Goal: Task Accomplishment & Management: Use online tool/utility

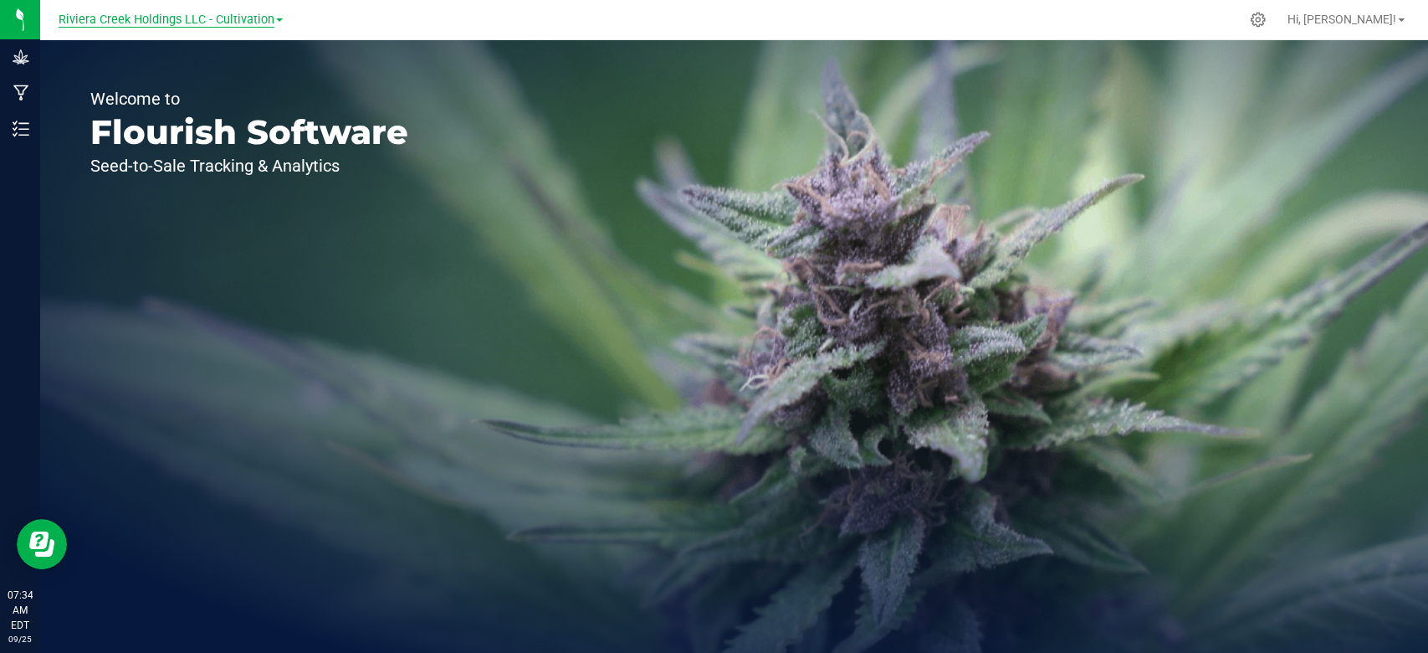
click at [184, 18] on span "Riviera Creek Holdings LLC - Cultivation" at bounding box center [167, 20] width 216 height 15
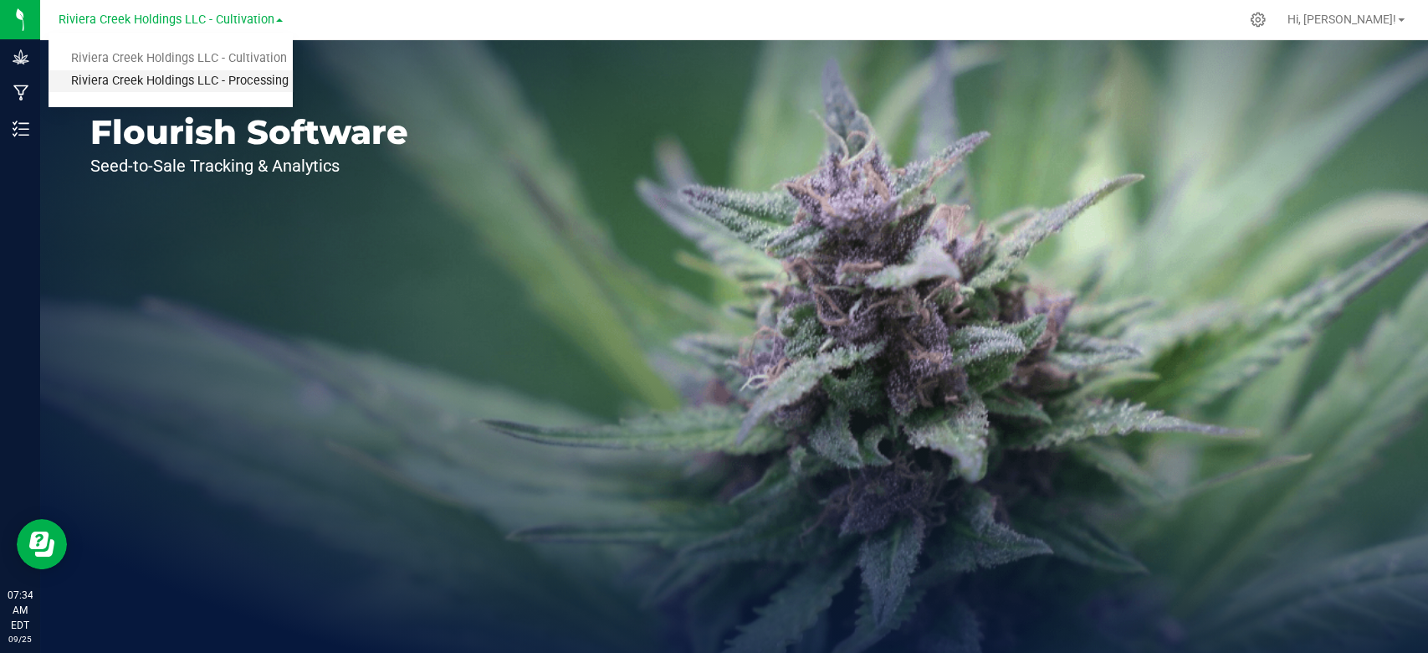
click at [200, 77] on link "Riviera Creek Holdings LLC - Processing" at bounding box center [171, 81] width 244 height 23
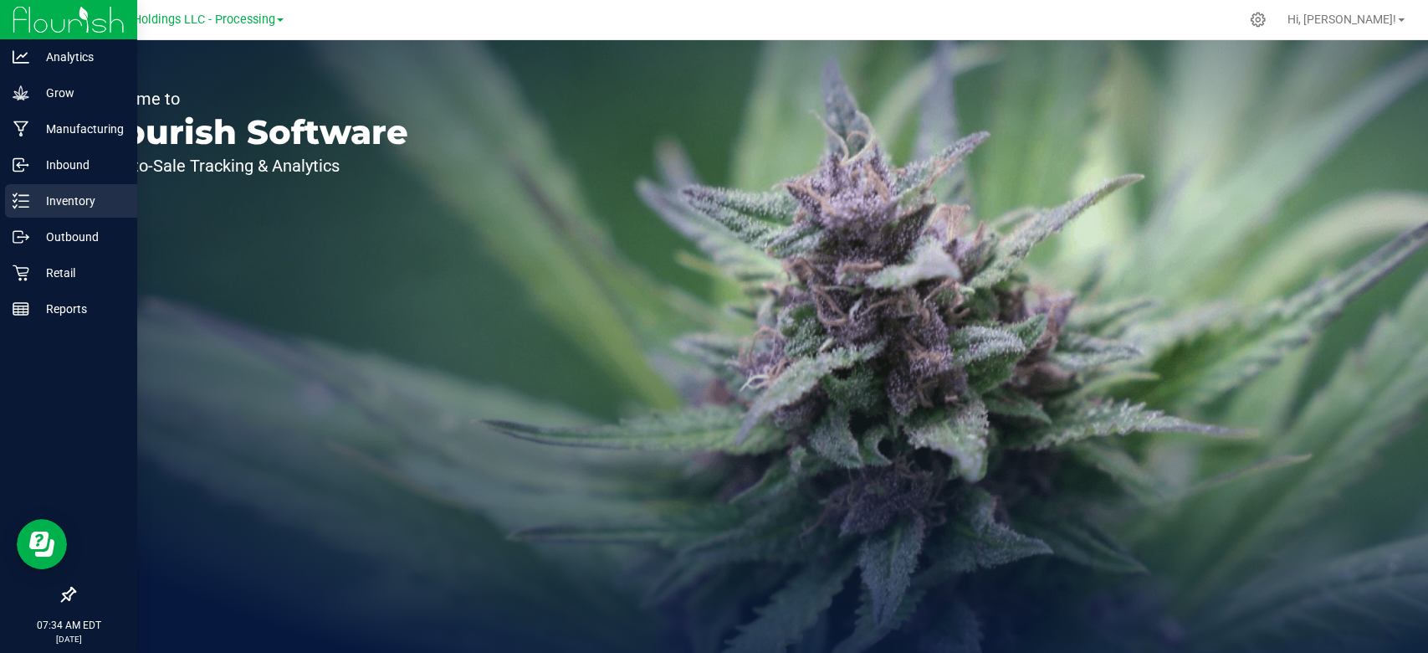
click at [26, 202] on icon at bounding box center [21, 200] width 17 height 17
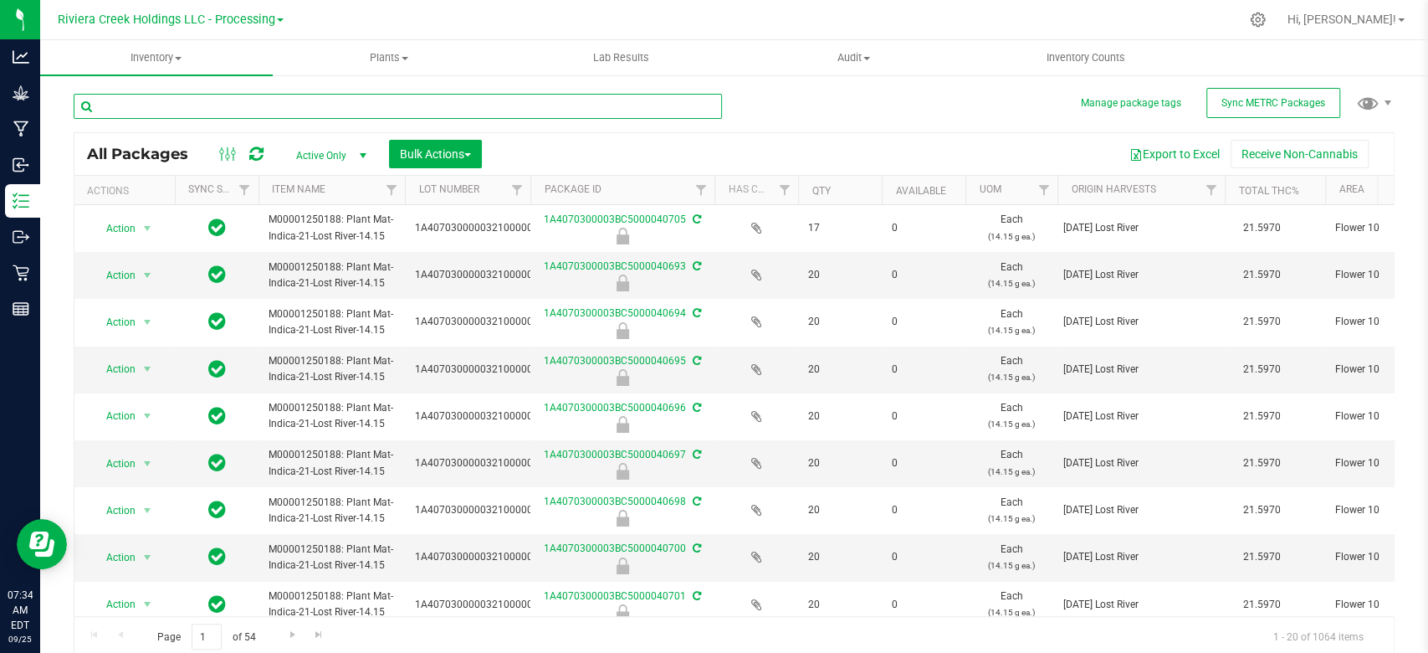
click at [221, 98] on input "text" at bounding box center [398, 106] width 648 height 25
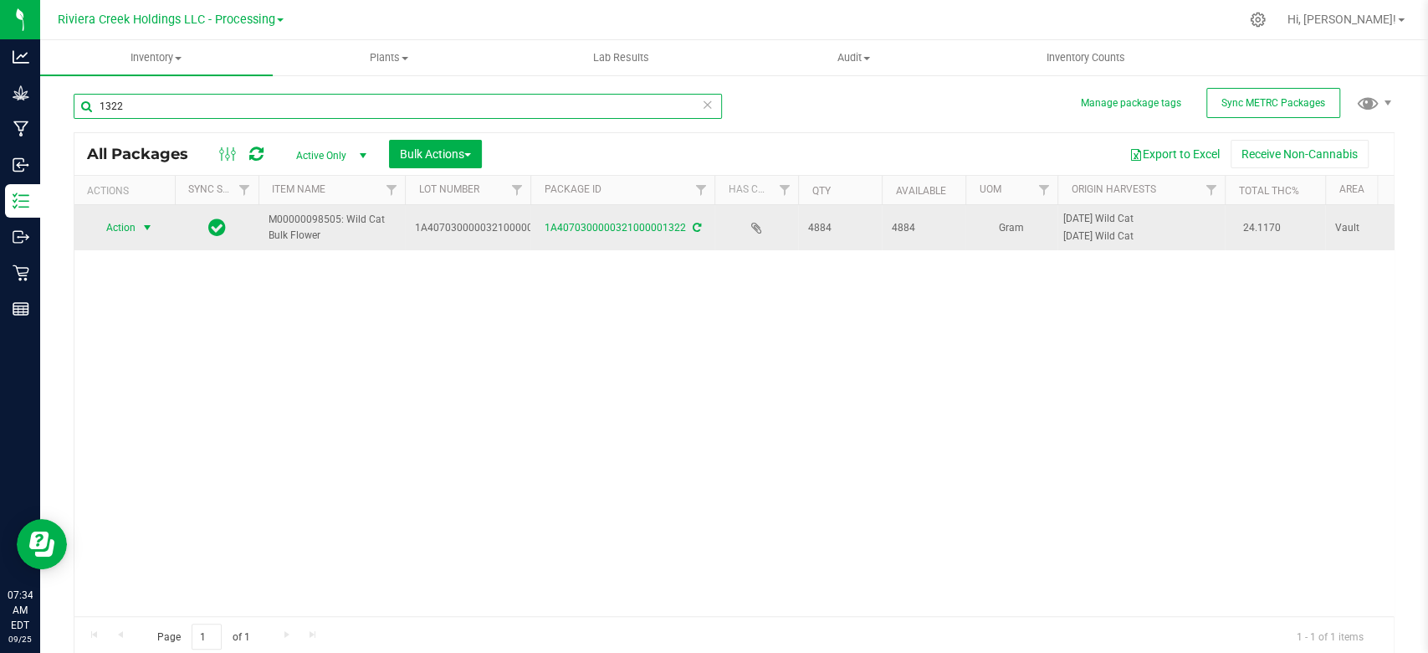
type input "1322"
click at [138, 224] on span "select" at bounding box center [147, 227] width 21 height 23
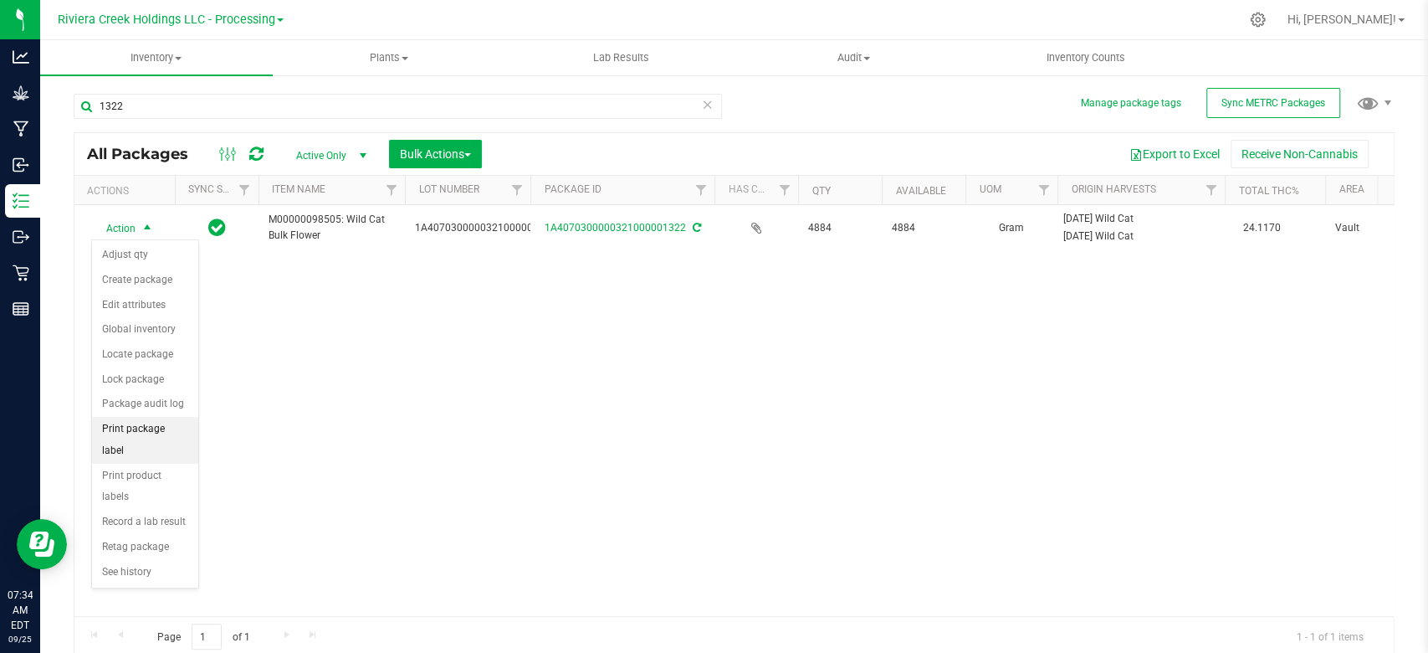
click at [169, 431] on li "Print package label" at bounding box center [145, 440] width 106 height 46
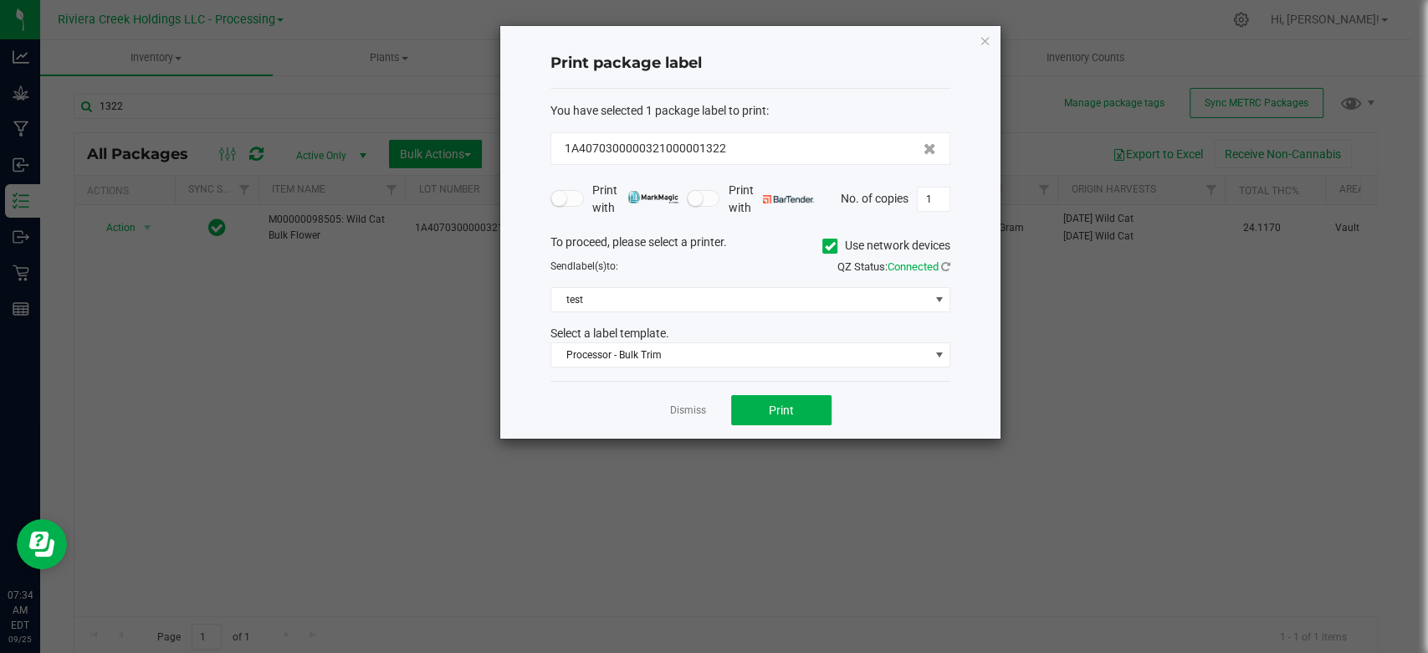
click at [827, 246] on icon at bounding box center [830, 246] width 11 height 0
click at [0, 0] on input "Use network devices" at bounding box center [0, 0] width 0 height 0
click at [724, 293] on span at bounding box center [739, 299] width 377 height 23
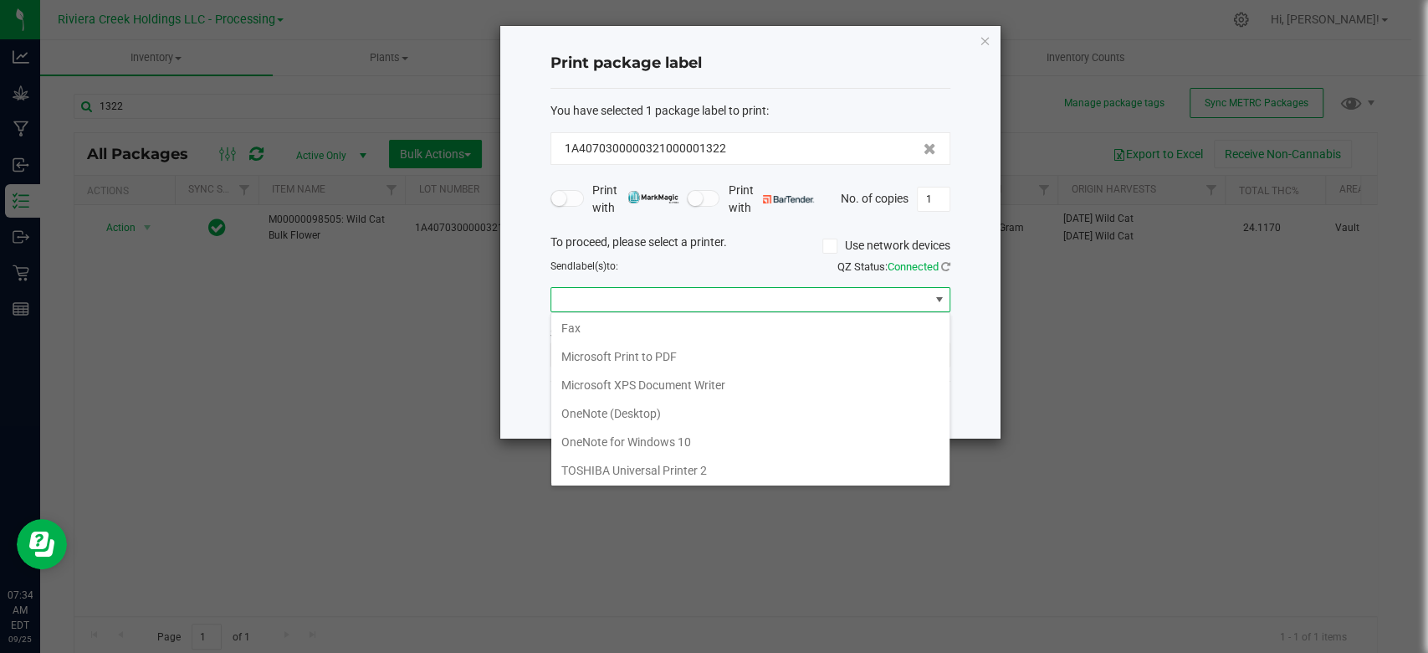
scroll to position [313, 0]
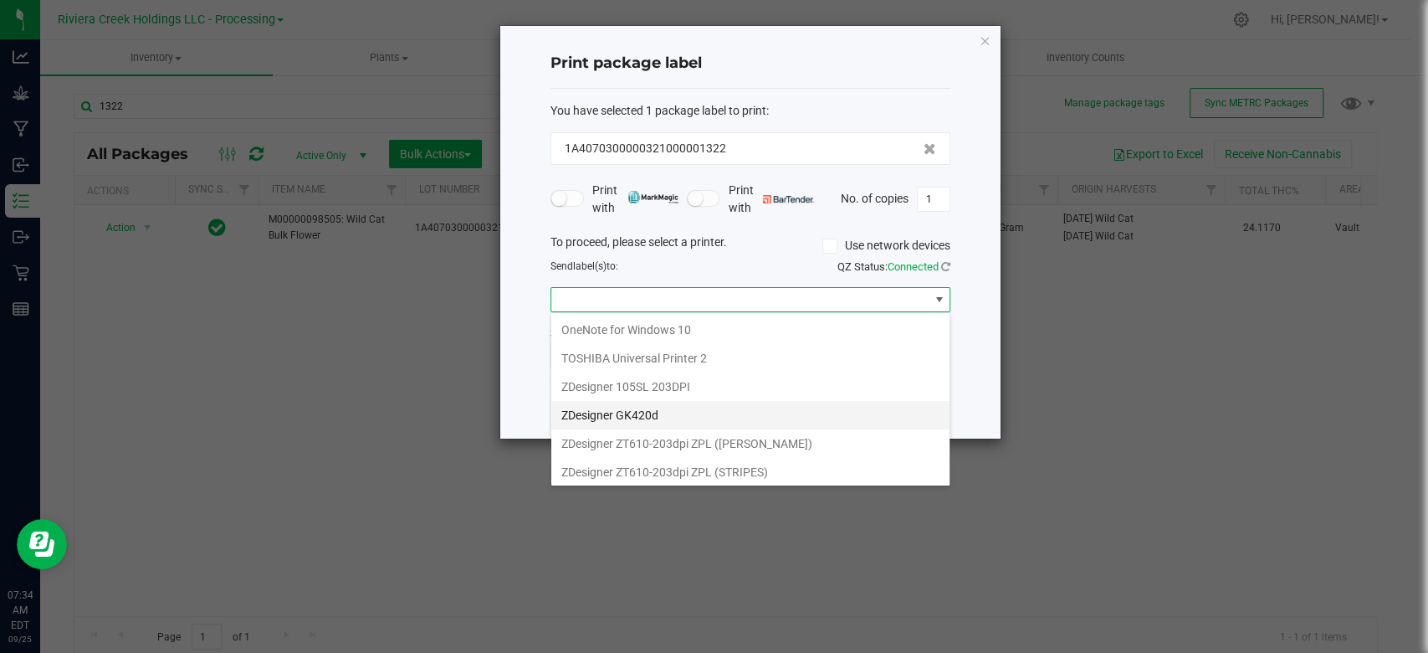
click at [642, 404] on GK420d "ZDesigner GK420d" at bounding box center [750, 415] width 398 height 28
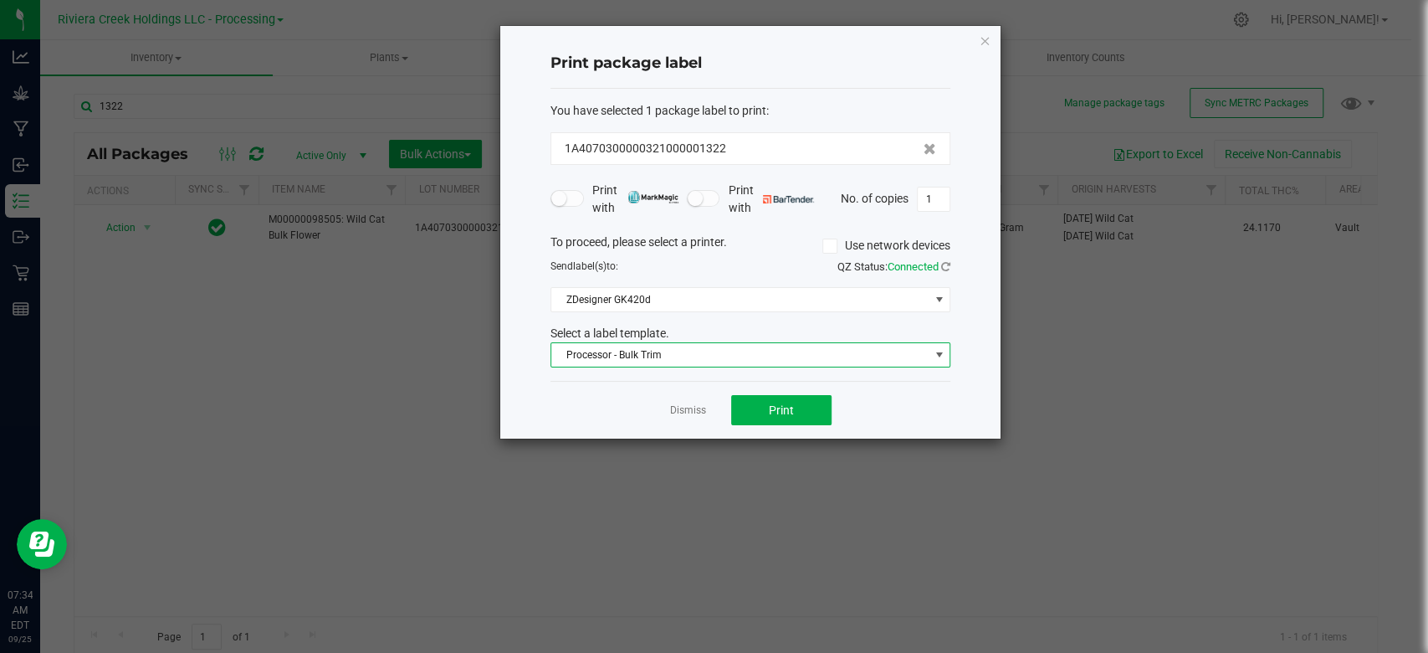
click at [797, 353] on span "Processor - Bulk Trim" at bounding box center [739, 354] width 377 height 23
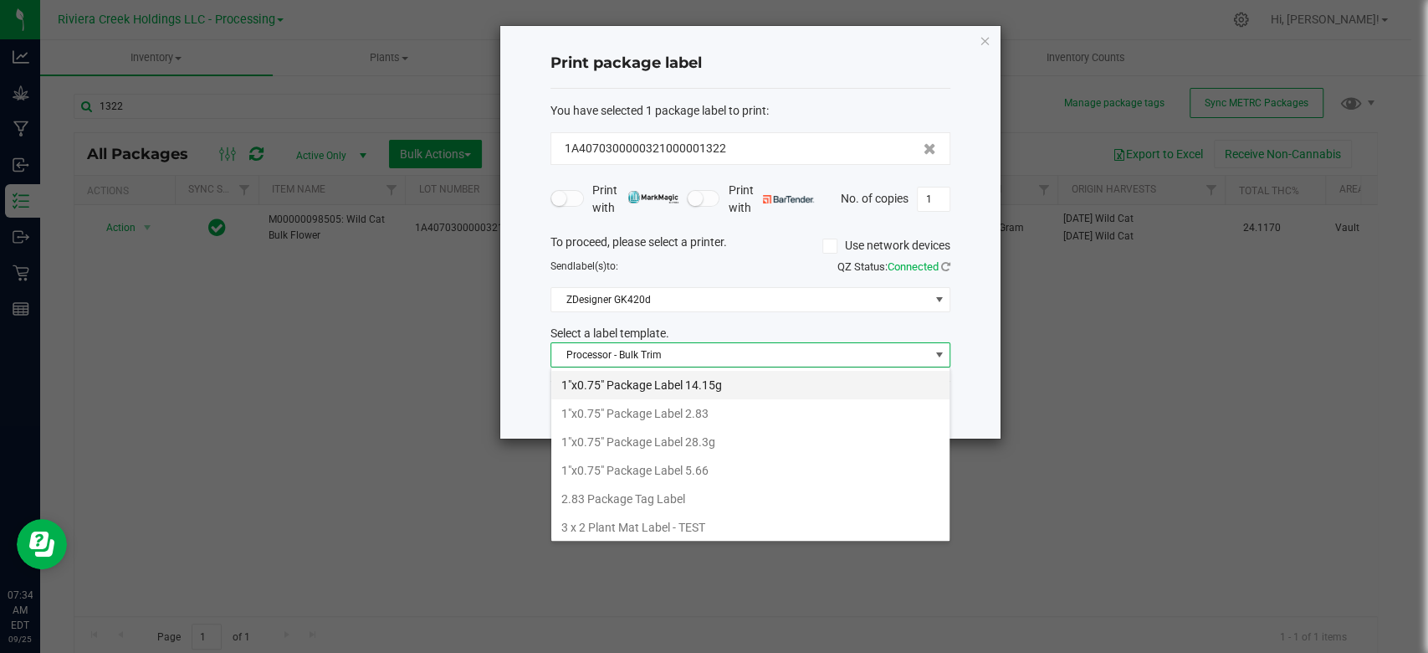
scroll to position [0, 0]
click at [720, 385] on li "1"x0.75" Package Label 14.15g" at bounding box center [750, 385] width 398 height 28
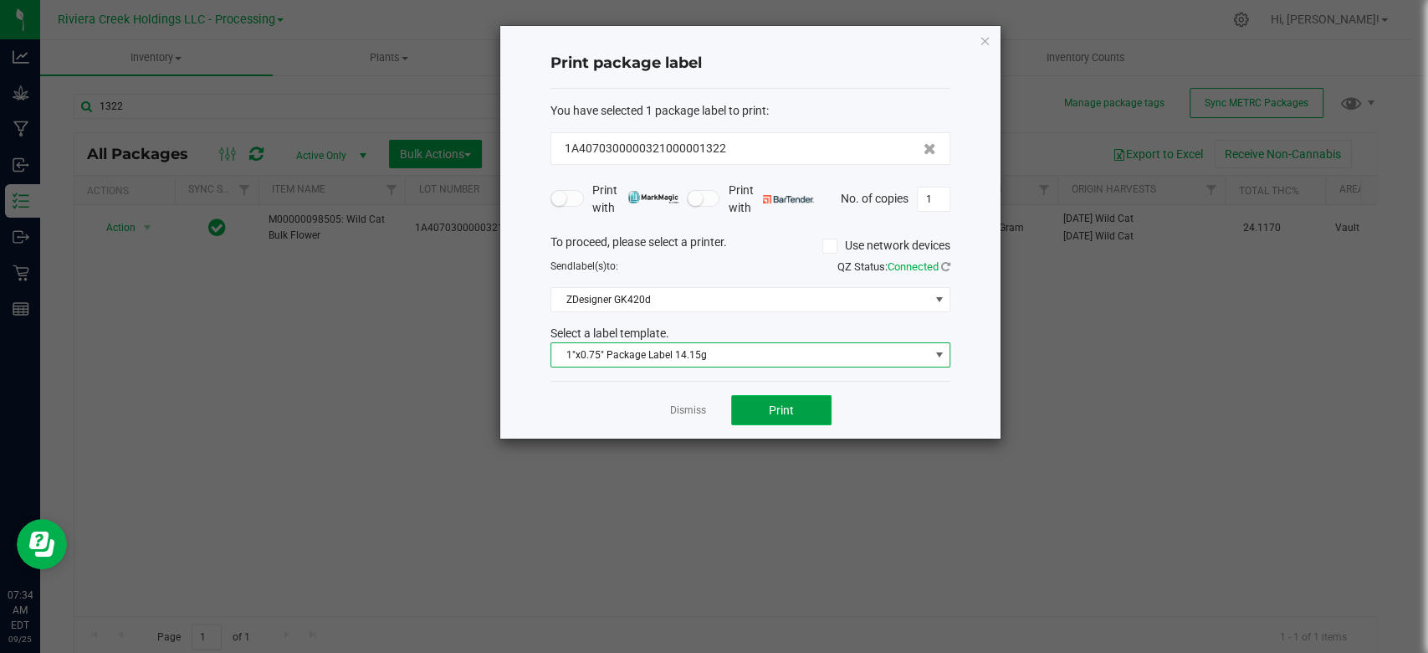
click at [778, 401] on button "Print" at bounding box center [781, 410] width 100 height 30
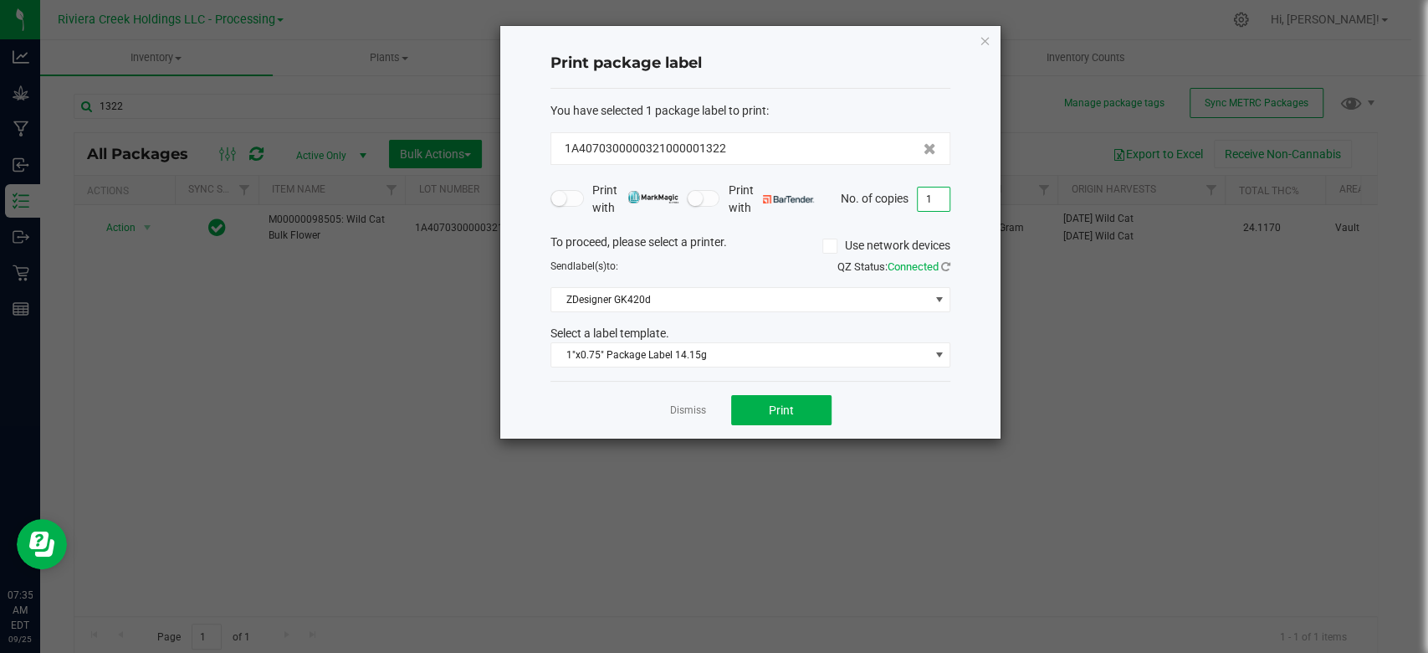
click at [943, 196] on input "1" at bounding box center [934, 198] width 32 height 23
click at [803, 397] on button "Print" at bounding box center [781, 410] width 100 height 30
click at [937, 202] on input "33" at bounding box center [934, 198] width 32 height 23
type input "1"
click at [800, 408] on button "Print" at bounding box center [781, 410] width 100 height 30
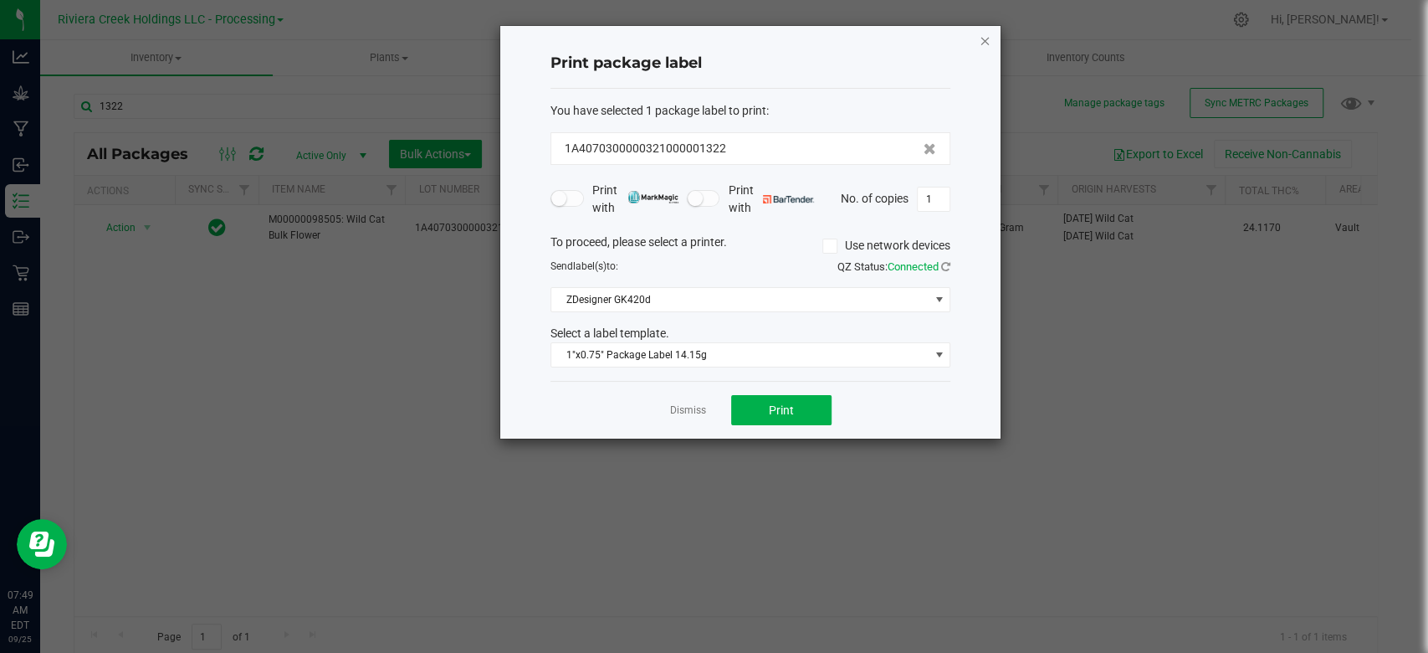
click at [983, 37] on icon "button" at bounding box center [985, 40] width 12 height 20
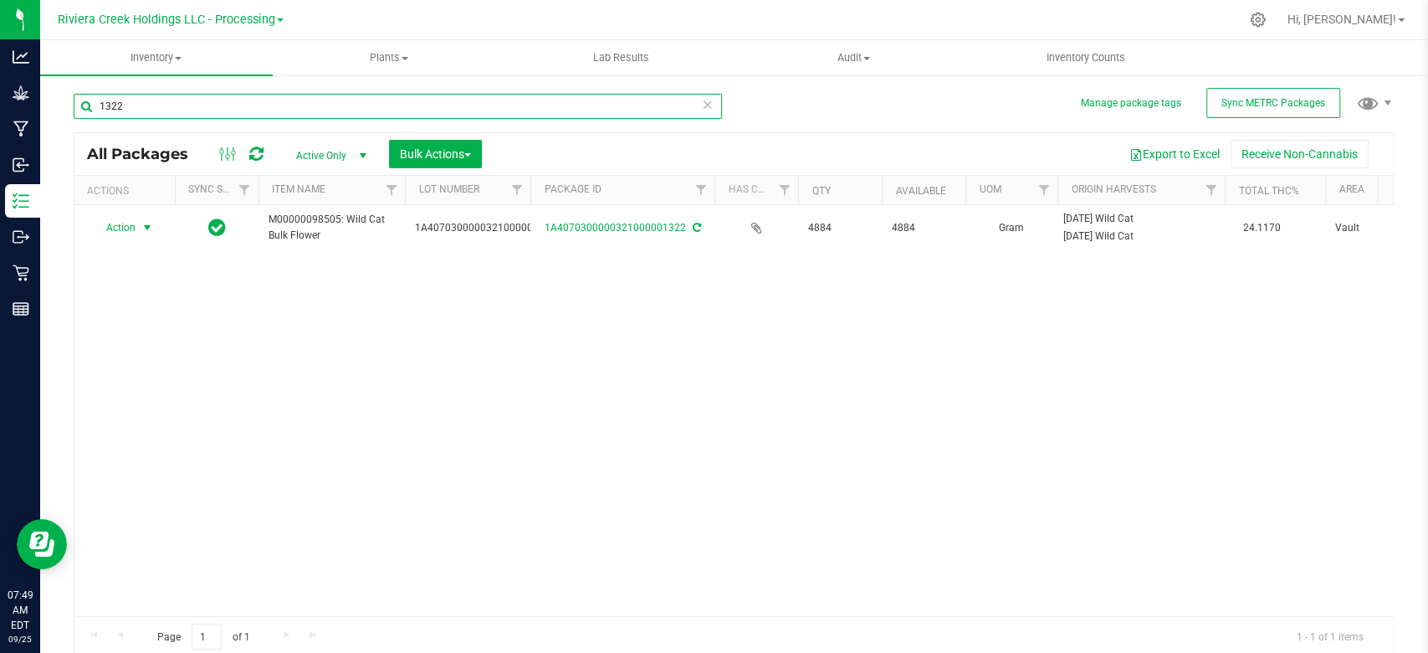
click at [443, 106] on input "1322" at bounding box center [398, 106] width 648 height 25
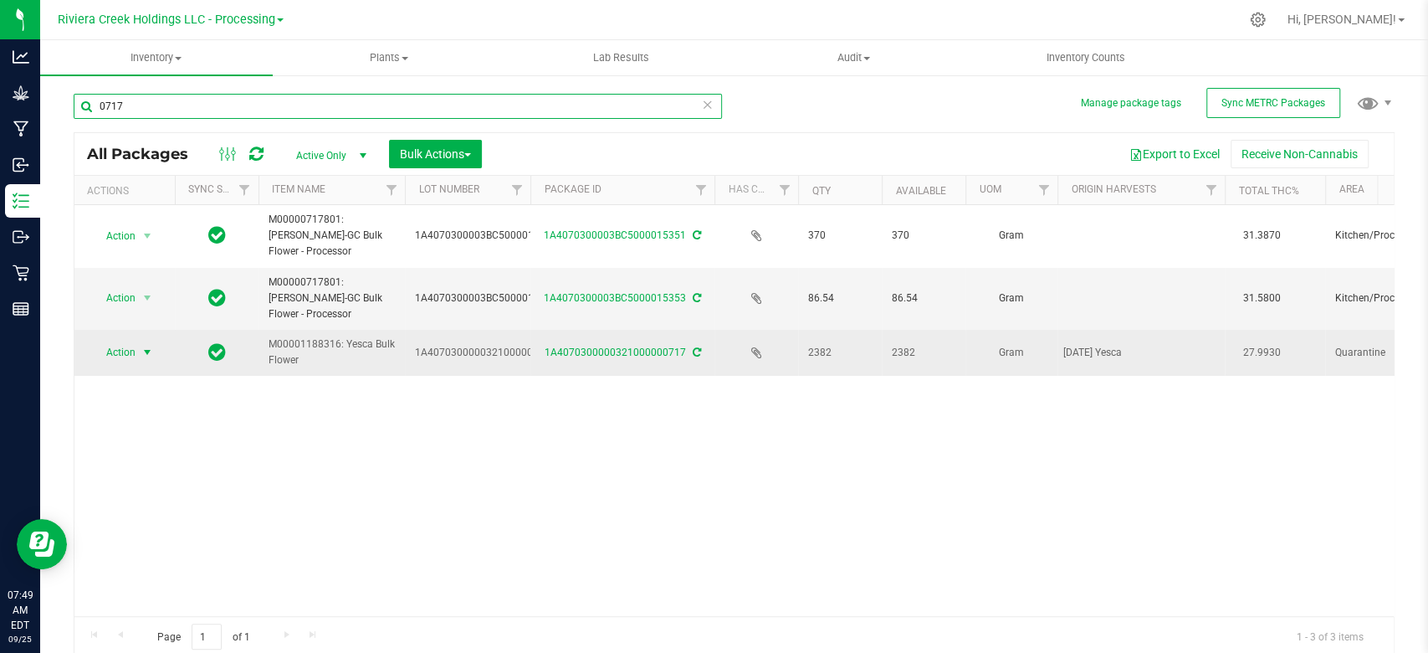
type input "0717"
click at [150, 351] on span "select" at bounding box center [147, 352] width 13 height 13
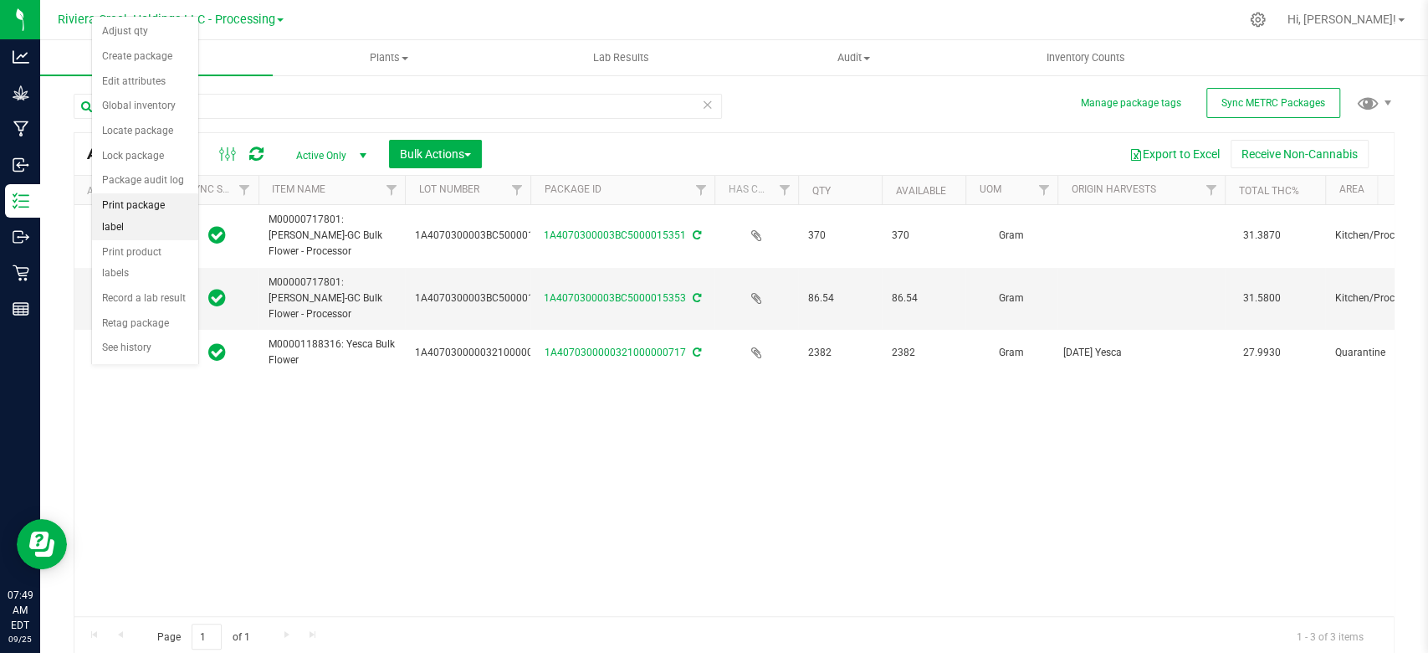
click at [146, 202] on li "Print package label" at bounding box center [145, 216] width 106 height 46
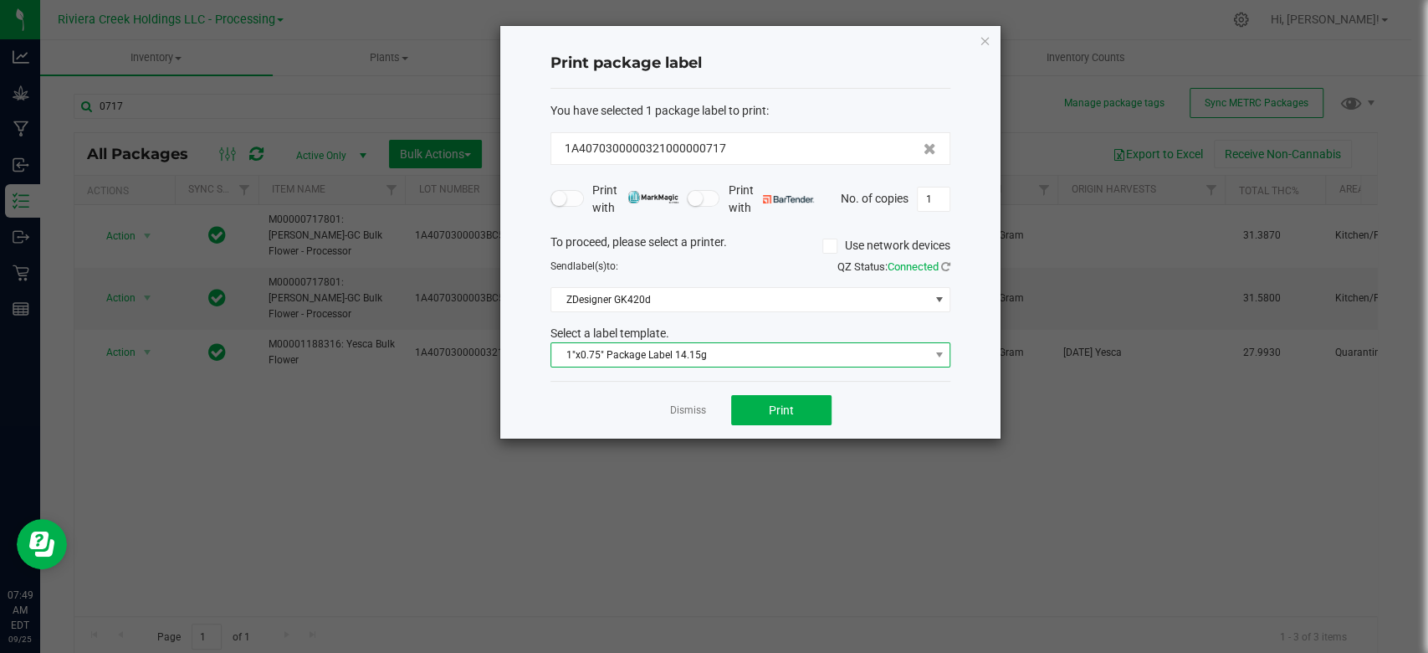
click at [742, 355] on span "1"x0.75" Package Label 14.15g" at bounding box center [739, 354] width 377 height 23
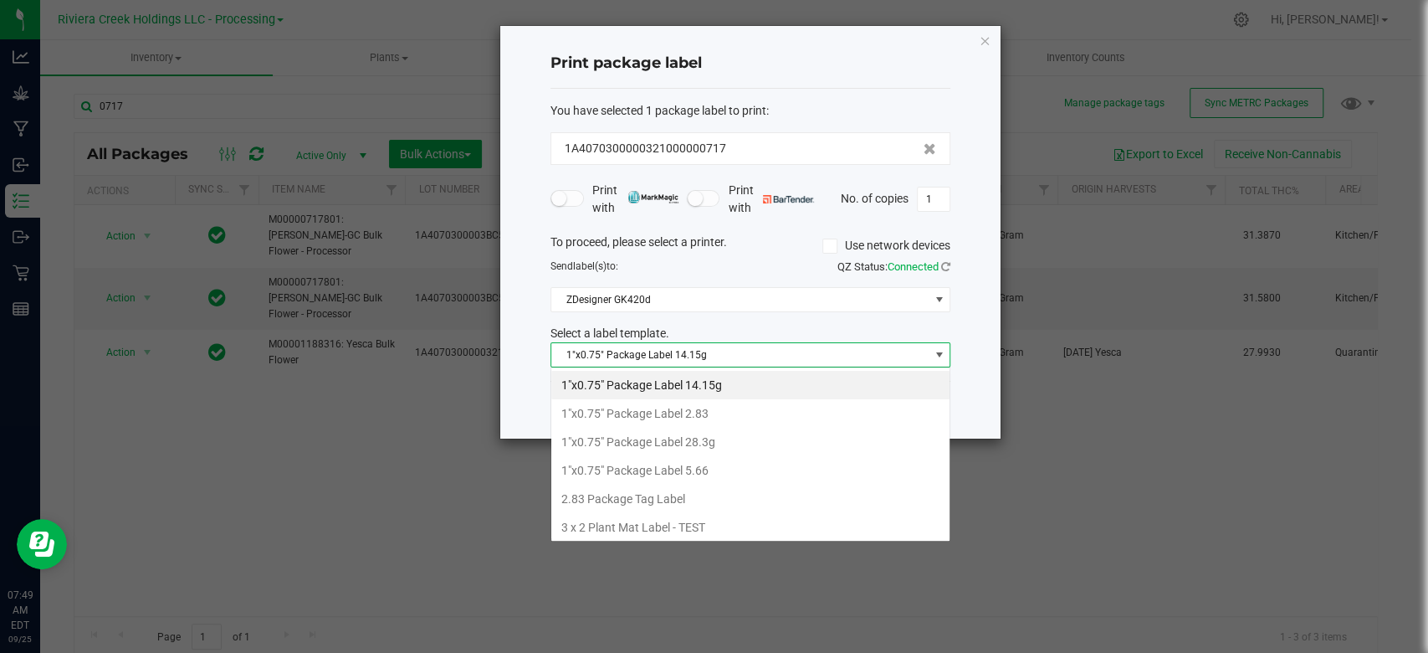
scroll to position [24, 400]
click at [684, 466] on li "1"x0.75" Package Label 5.66" at bounding box center [750, 470] width 398 height 28
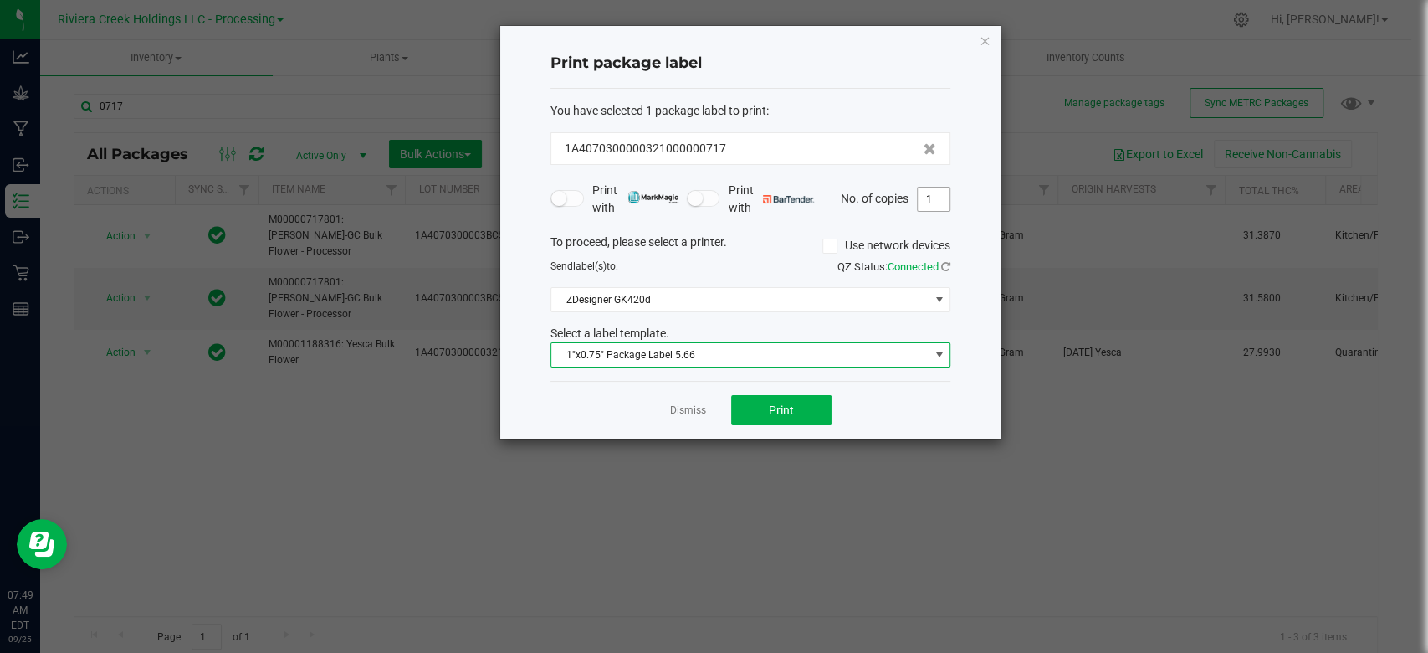
click at [940, 198] on input "1" at bounding box center [934, 198] width 32 height 23
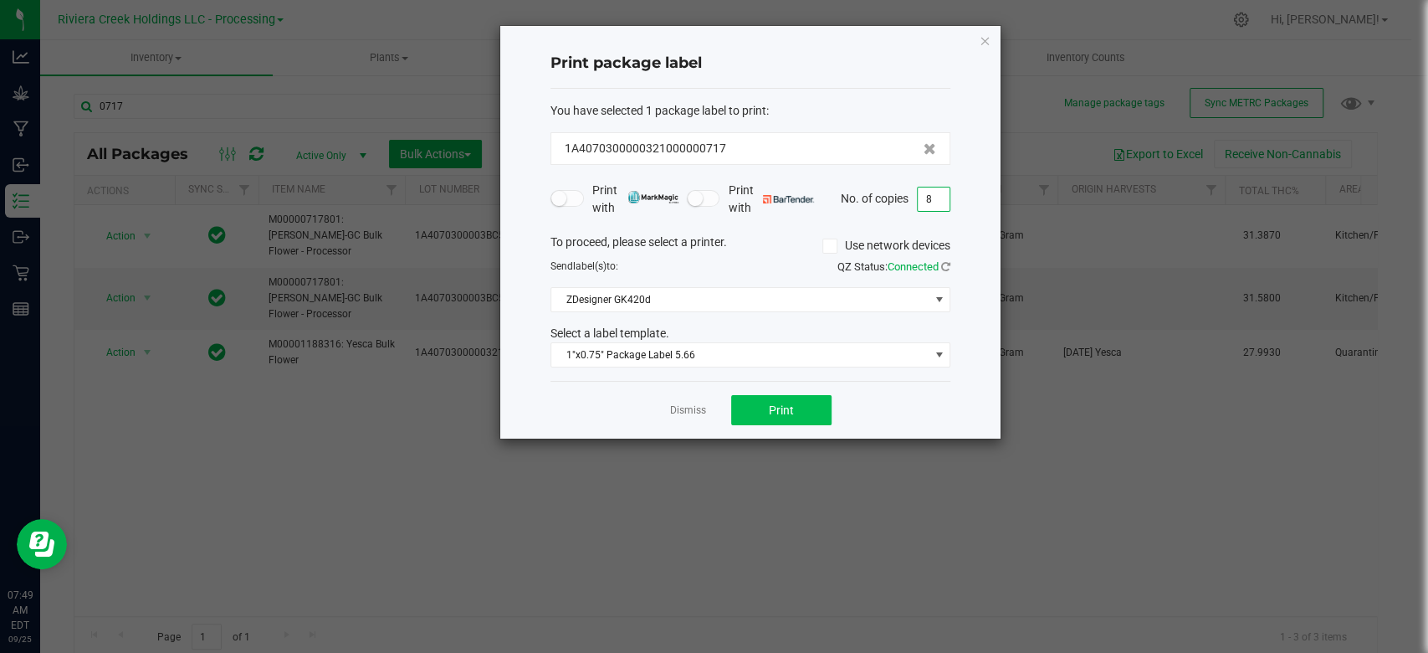
type input "8"
click at [786, 417] on button "Print" at bounding box center [781, 410] width 100 height 30
click at [679, 404] on link "Dismiss" at bounding box center [688, 410] width 36 height 14
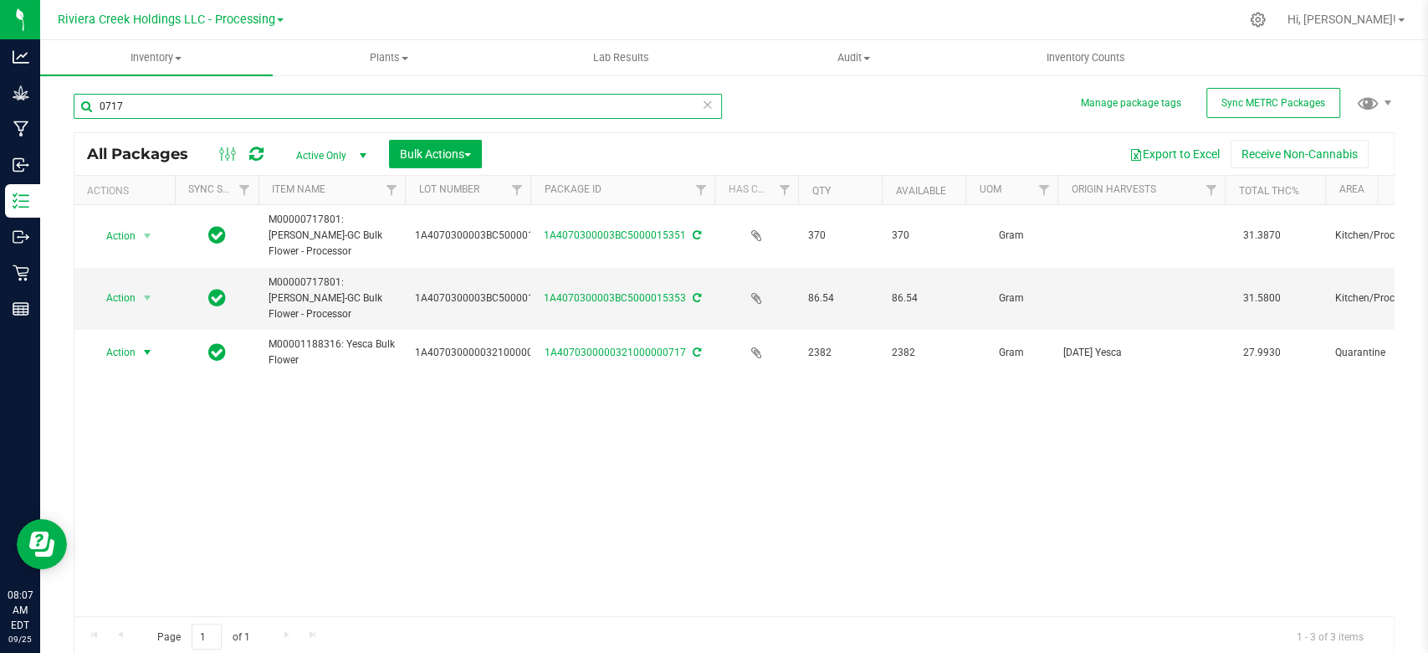
click at [266, 102] on input "0717" at bounding box center [398, 106] width 648 height 25
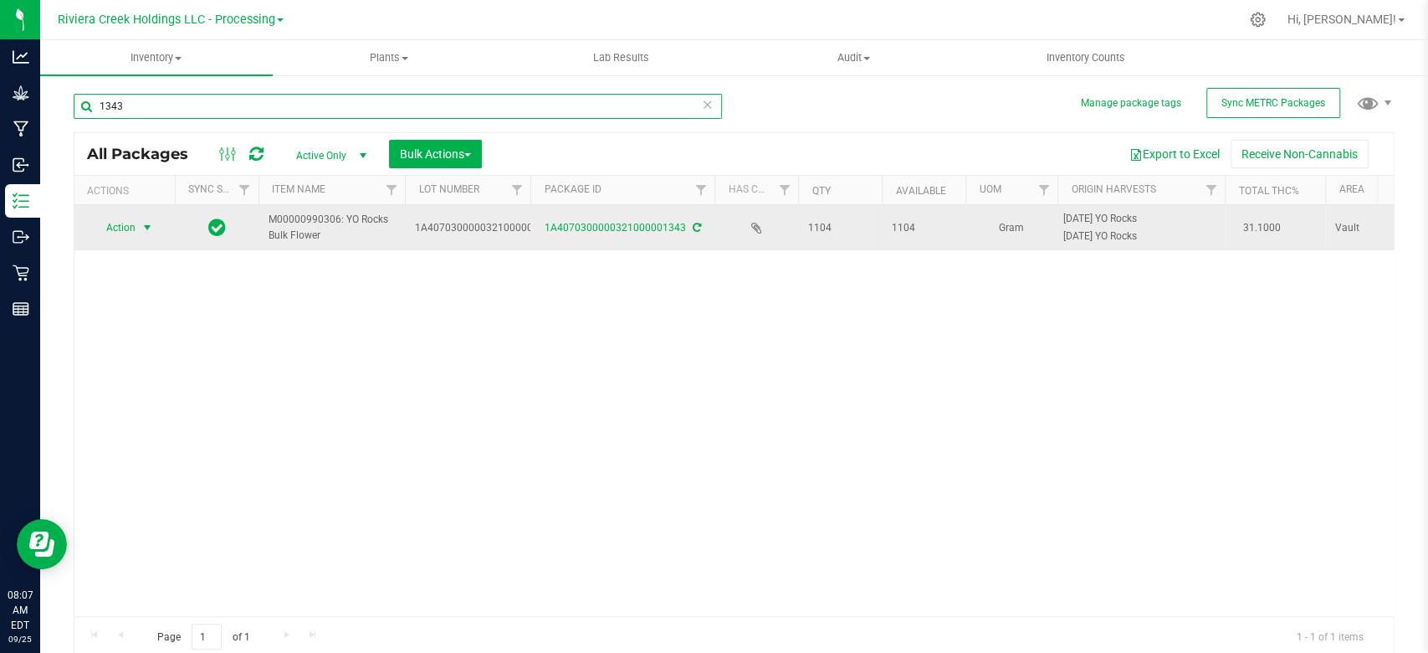
type input "1343"
click at [141, 233] on span "select" at bounding box center [147, 227] width 13 height 13
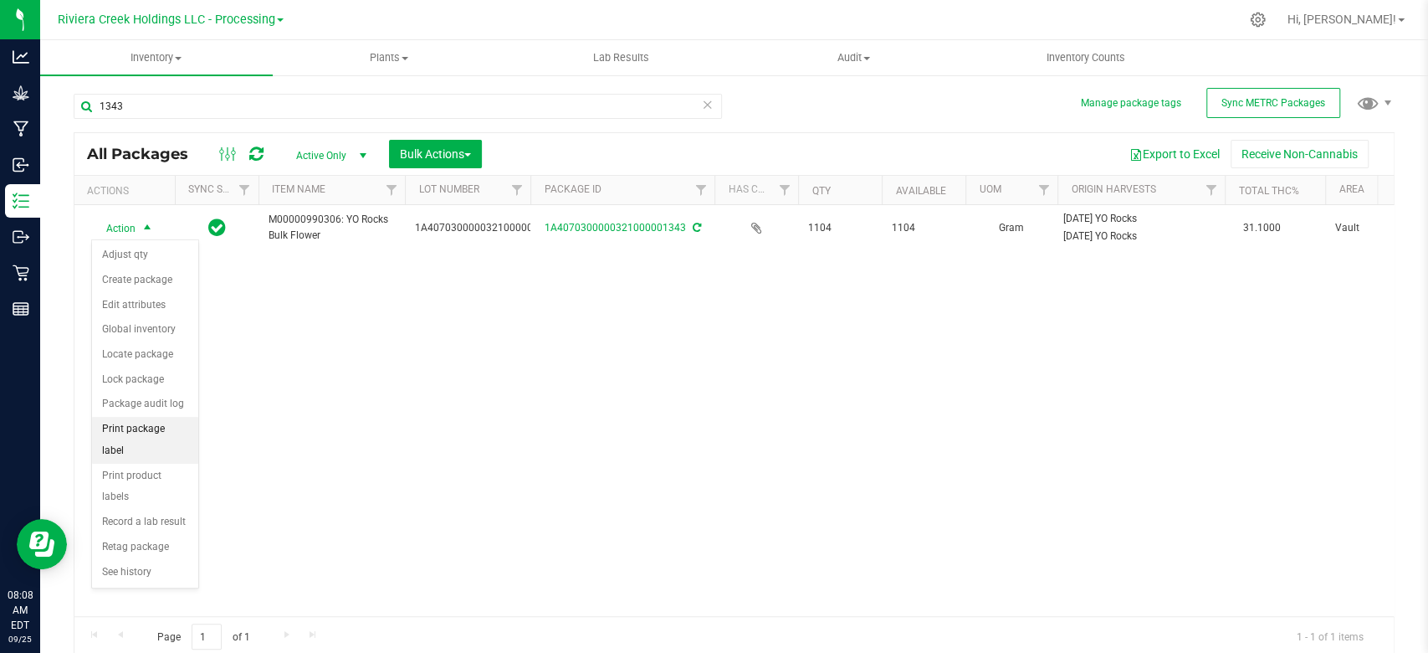
click at [142, 426] on li "Print package label" at bounding box center [145, 440] width 106 height 46
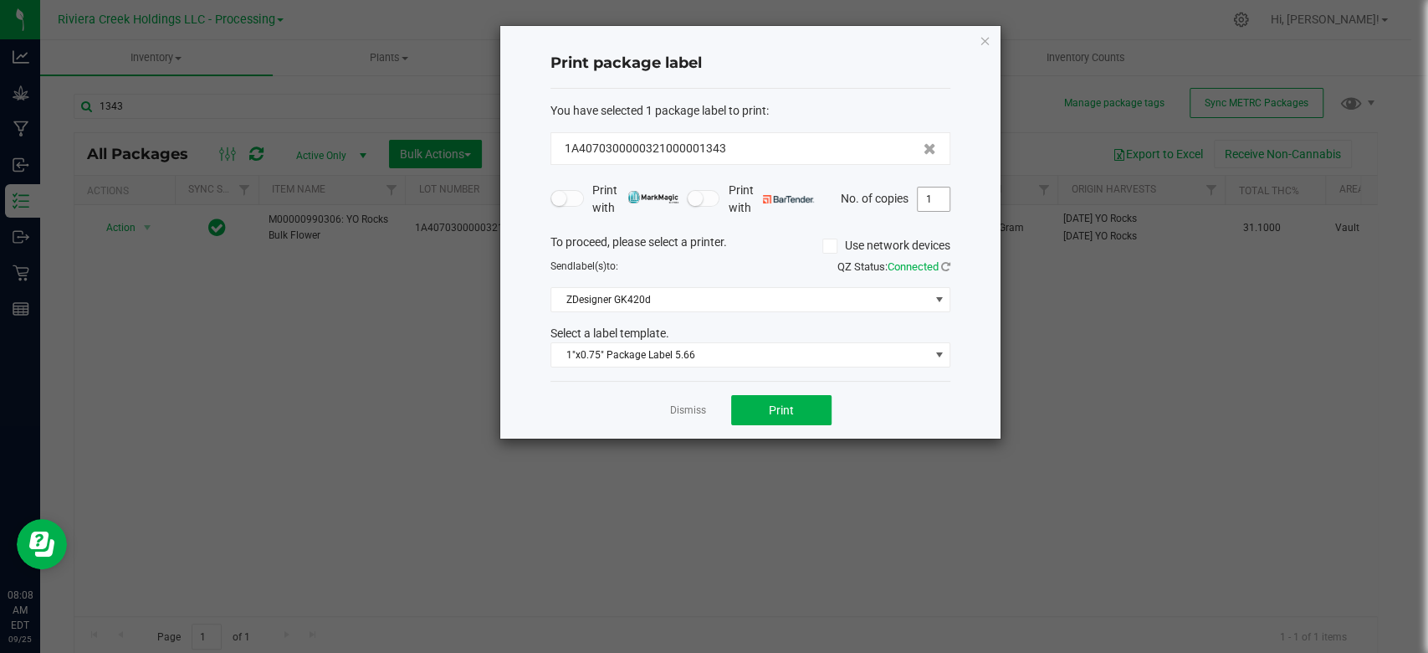
click at [934, 202] on input "1" at bounding box center [934, 198] width 32 height 23
type input "8"
click at [929, 358] on span at bounding box center [939, 354] width 21 height 23
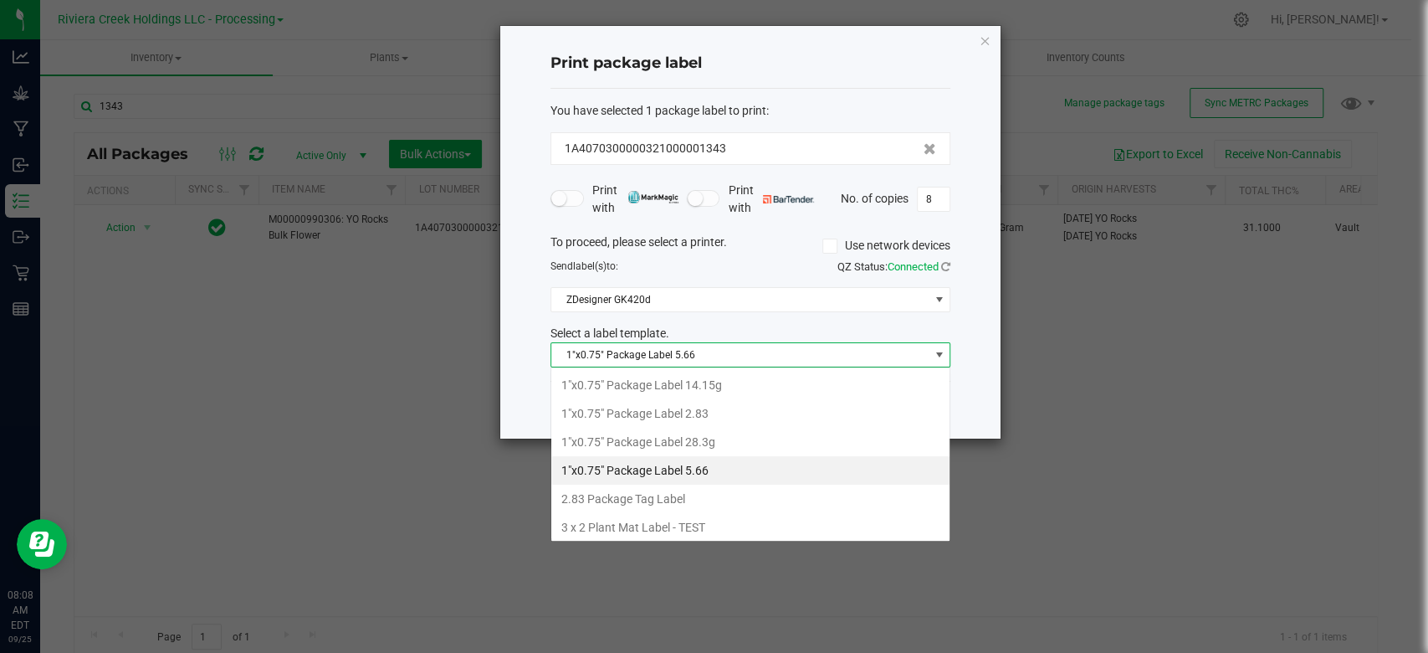
scroll to position [24, 400]
click at [743, 416] on li "1"x0.75" Package Label 2.83" at bounding box center [750, 413] width 398 height 28
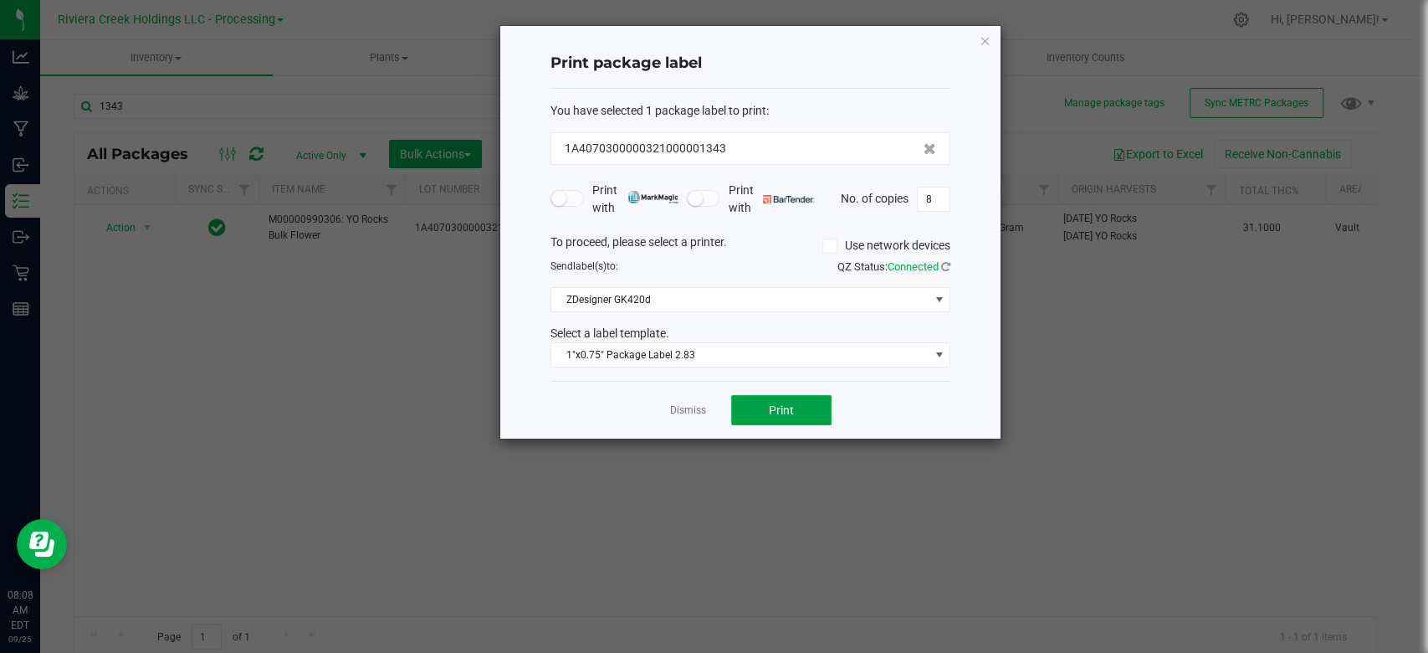
click at [767, 412] on button "Print" at bounding box center [781, 410] width 100 height 30
click at [983, 42] on icon "button" at bounding box center [985, 40] width 12 height 20
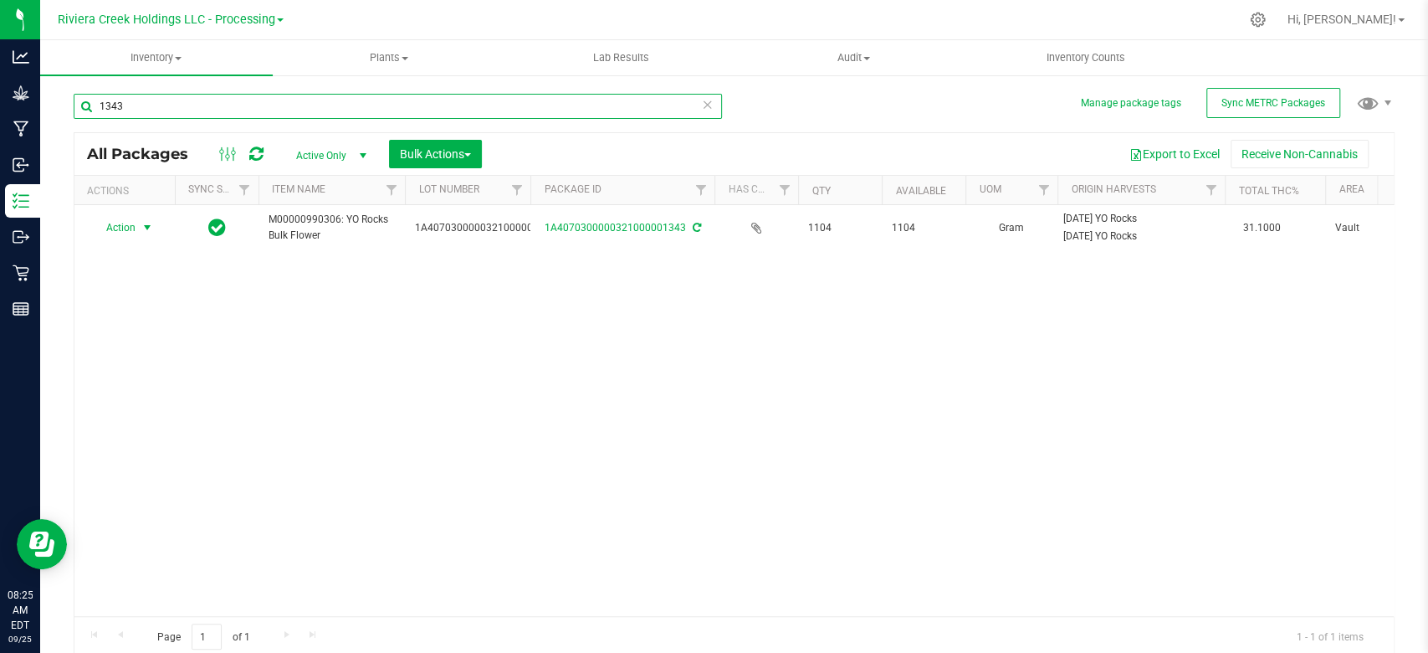
click at [493, 103] on input "1343" at bounding box center [398, 106] width 648 height 25
click at [376, 90] on div "1273" at bounding box center [404, 106] width 661 height 54
click at [376, 100] on input "1273" at bounding box center [398, 106] width 648 height 25
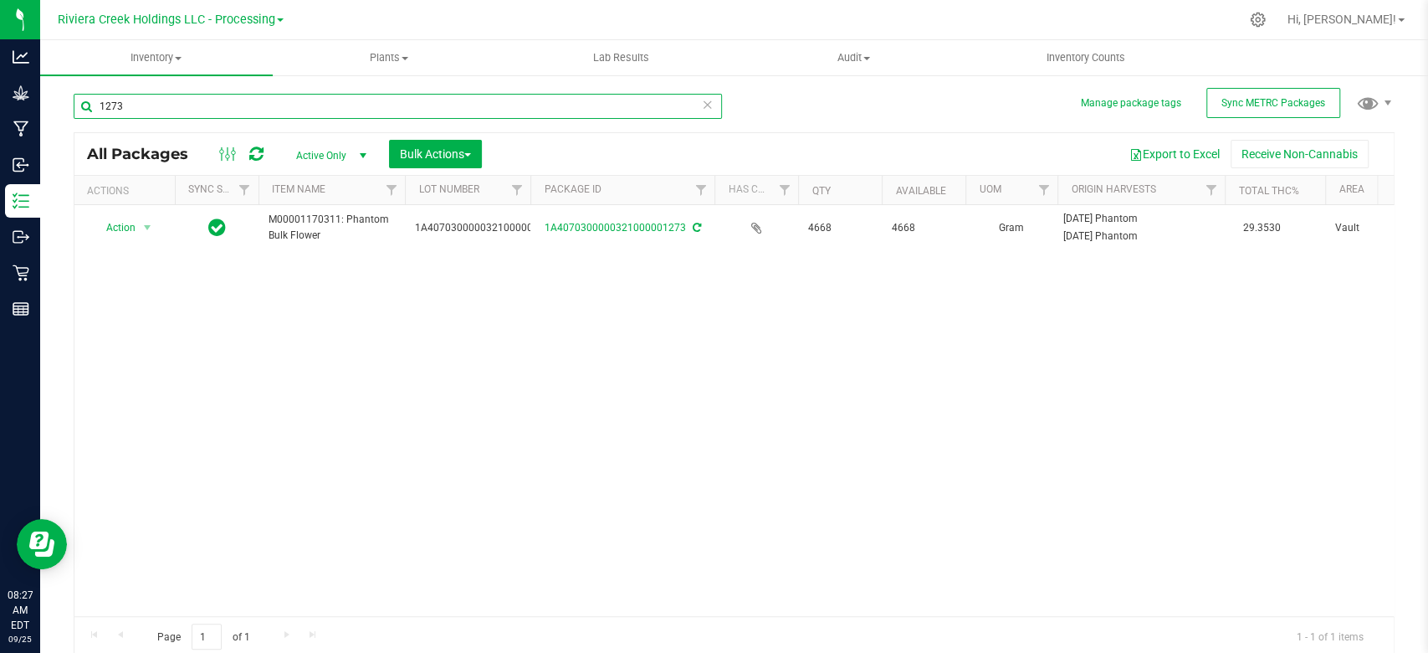
click at [376, 100] on input "1273" at bounding box center [398, 106] width 648 height 25
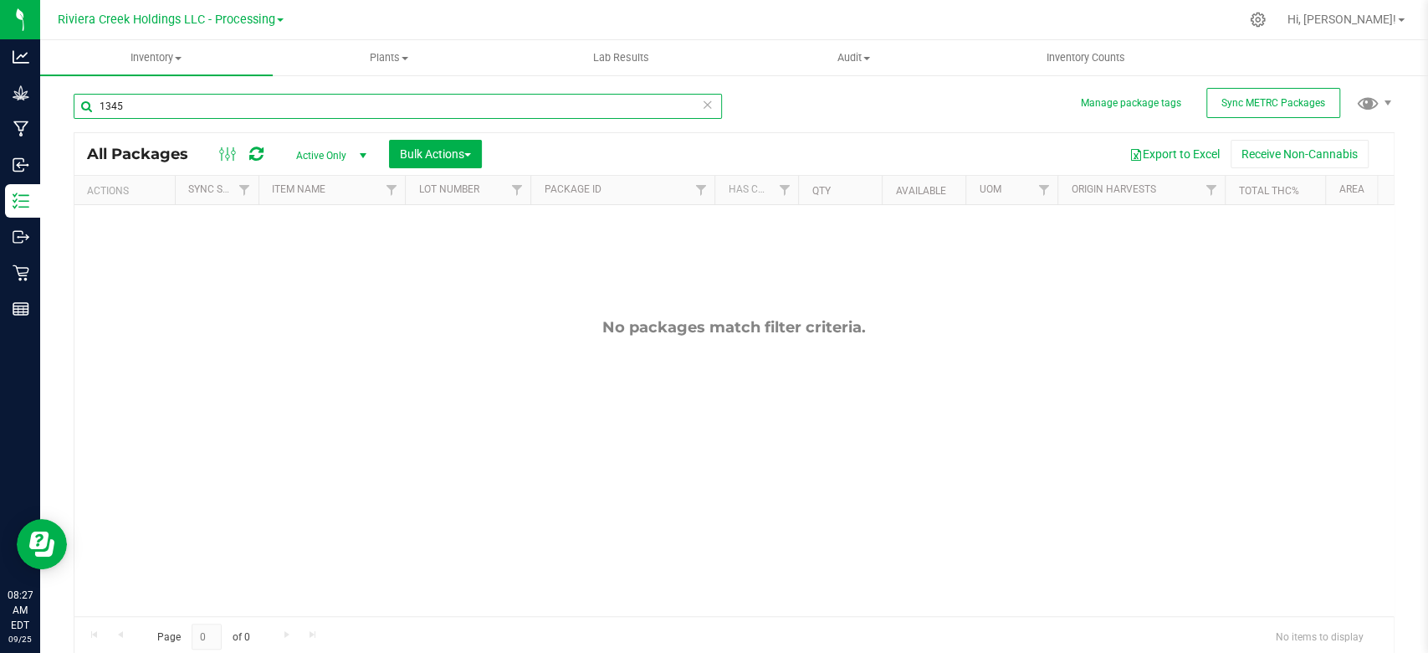
type input "1345"
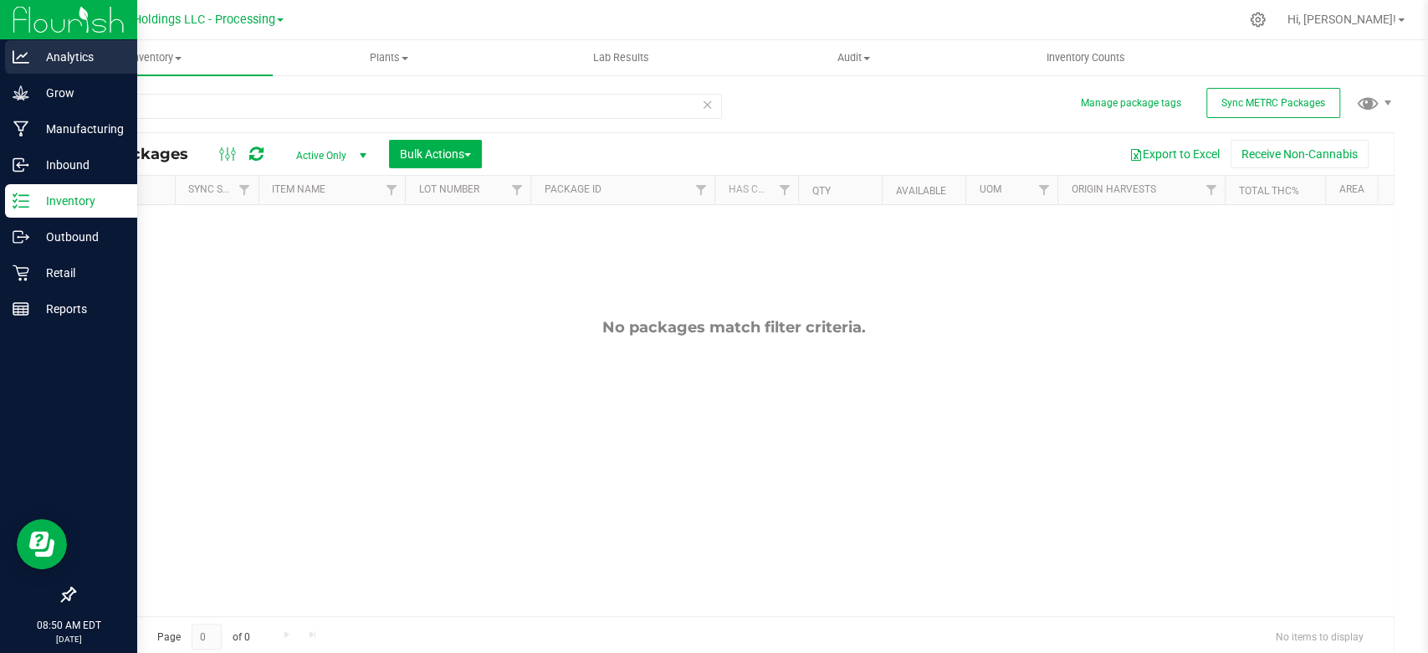
click at [38, 57] on p "Analytics" at bounding box center [79, 57] width 100 height 20
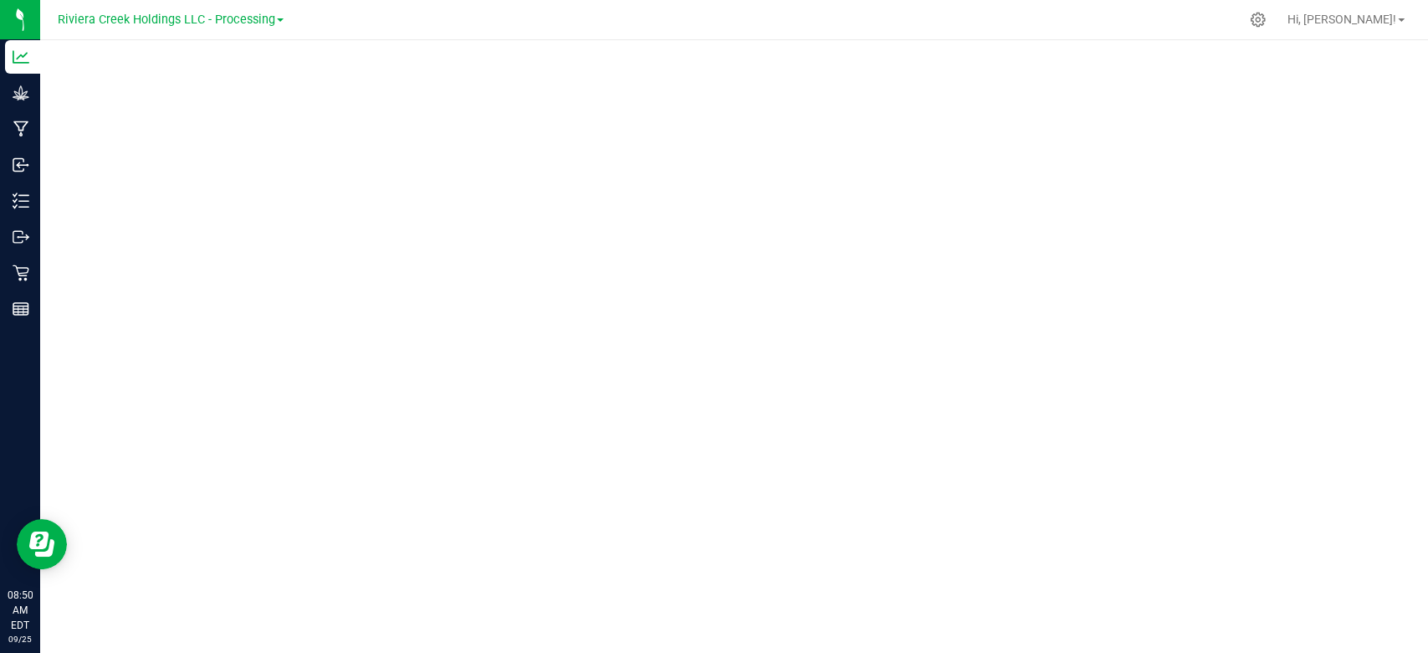
click at [116, 651] on div at bounding box center [734, 346] width 1388 height 613
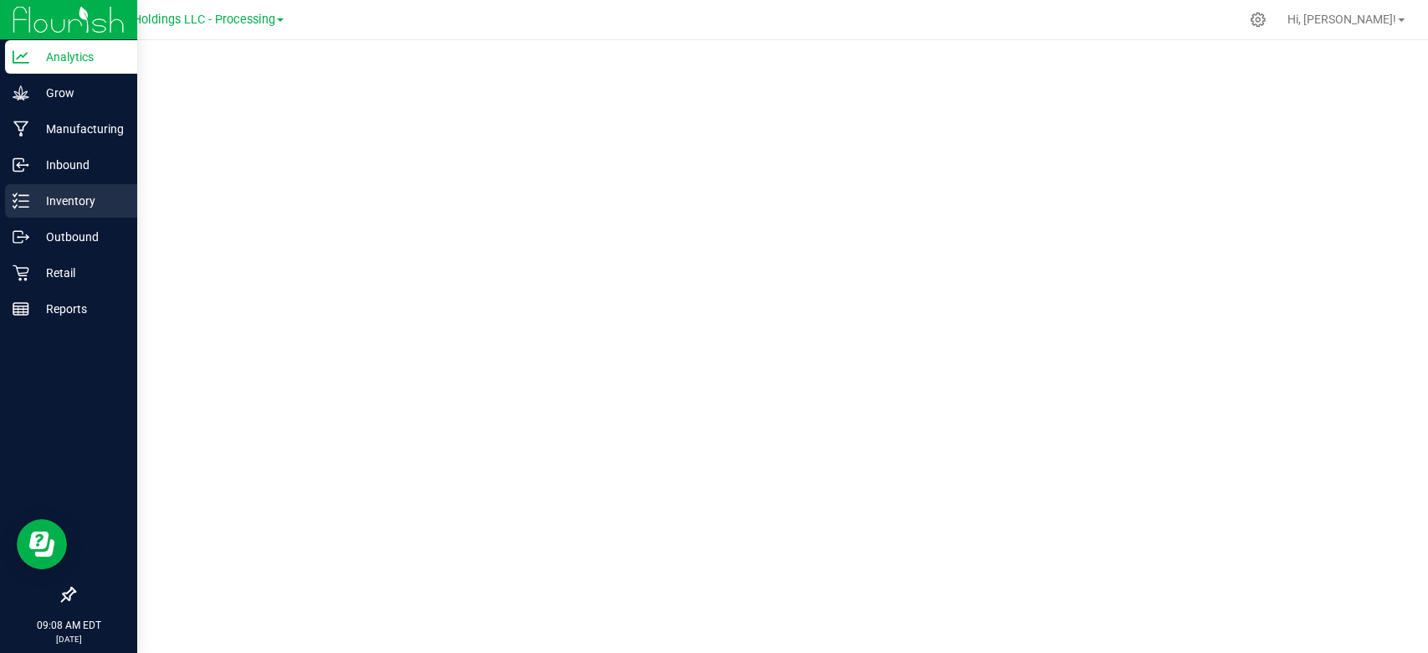
click at [7, 209] on div "Inventory" at bounding box center [71, 200] width 132 height 33
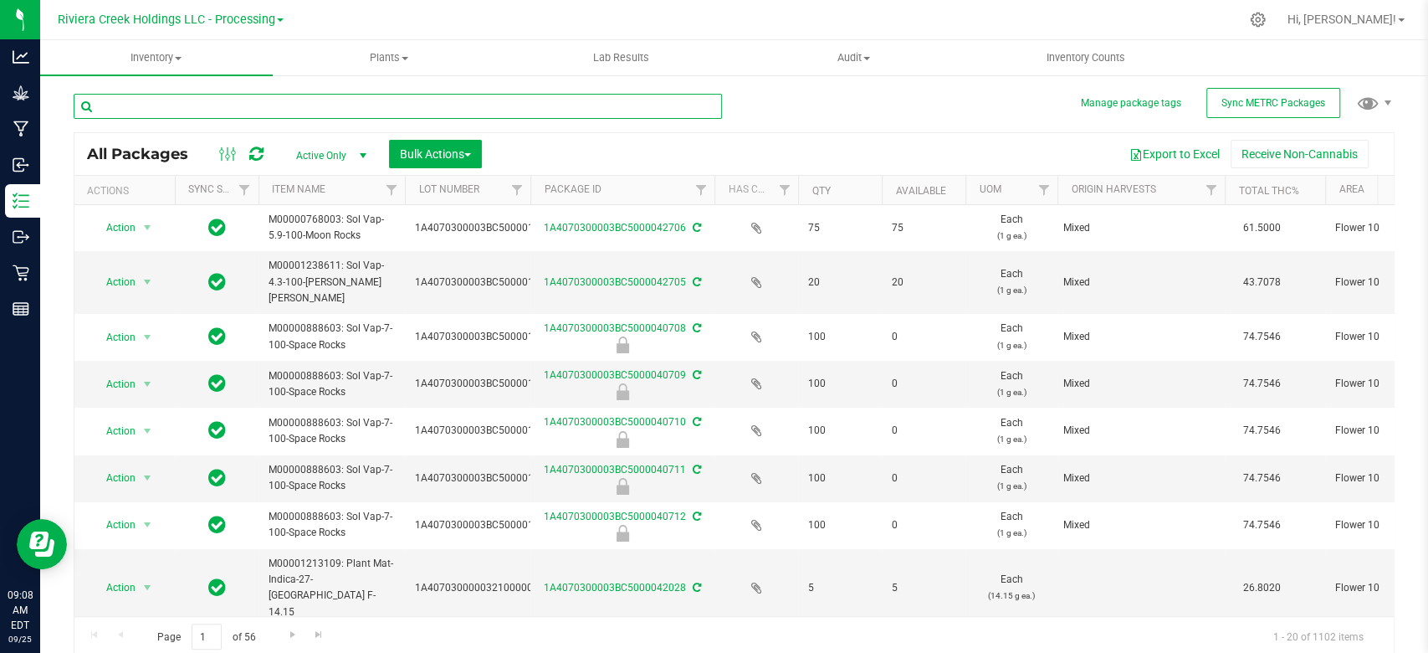
click at [267, 104] on input "text" at bounding box center [398, 106] width 648 height 25
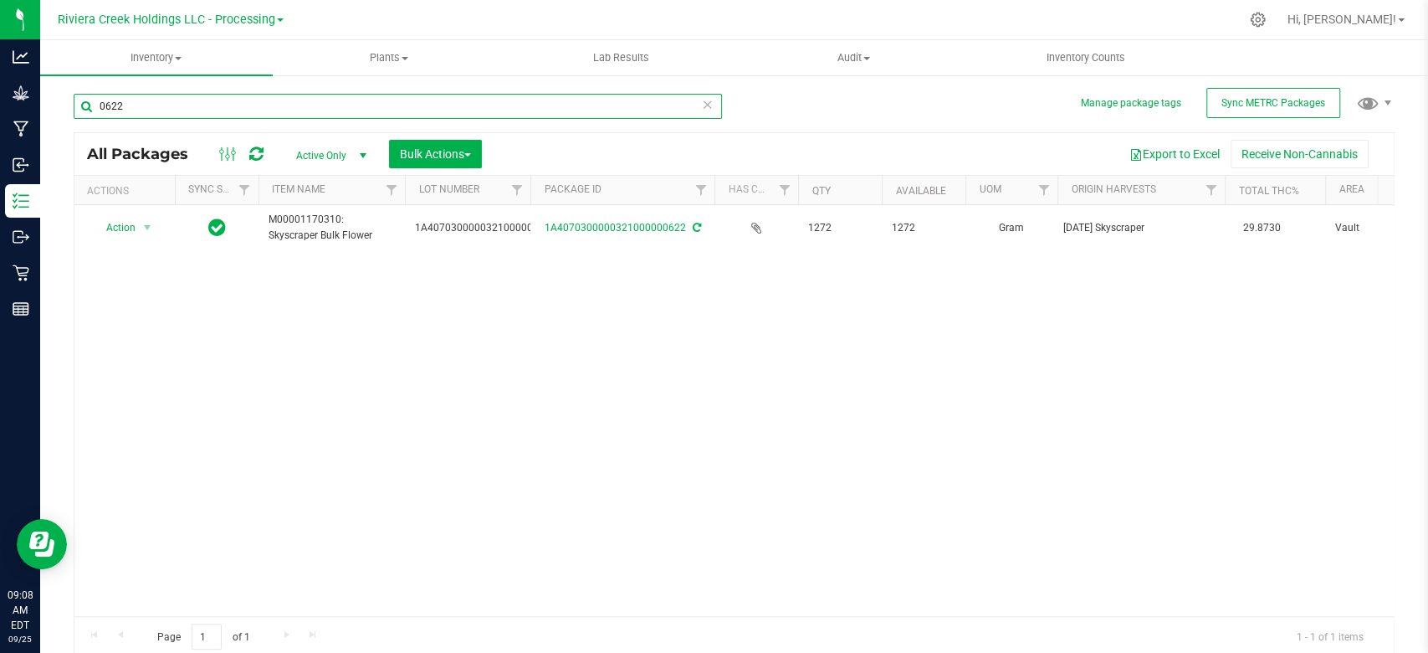
click at [224, 102] on input "0622" at bounding box center [398, 106] width 648 height 25
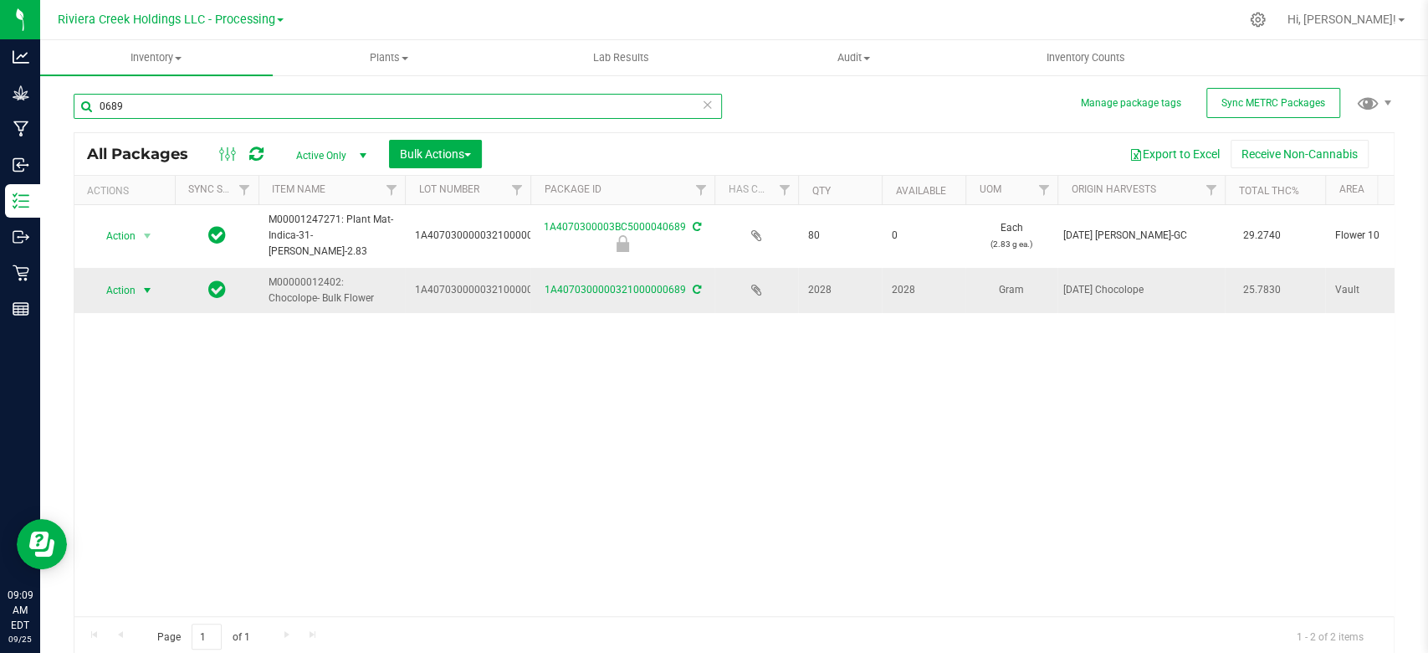
type input "0689"
click at [131, 290] on span "Action" at bounding box center [113, 290] width 45 height 23
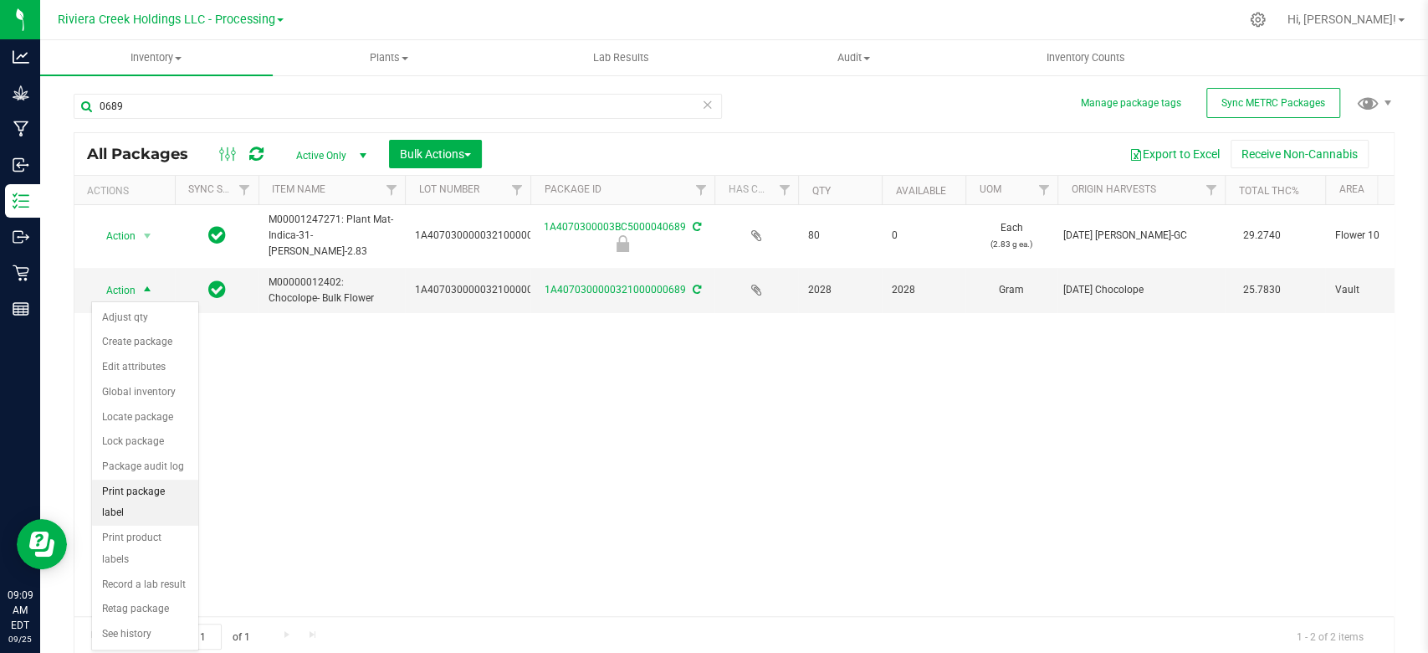
click at [141, 479] on li "Print package label" at bounding box center [145, 502] width 106 height 46
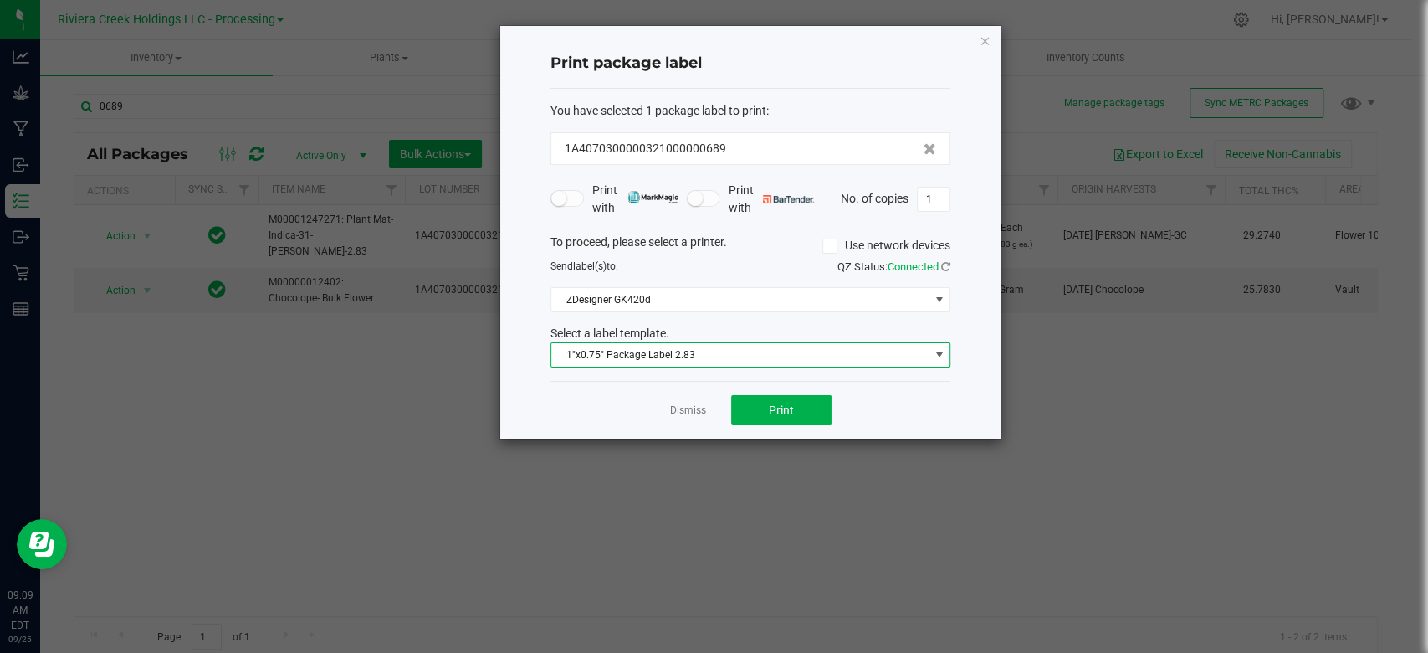
click at [857, 350] on span "1"x0.75" Package Label 2.83" at bounding box center [739, 354] width 377 height 23
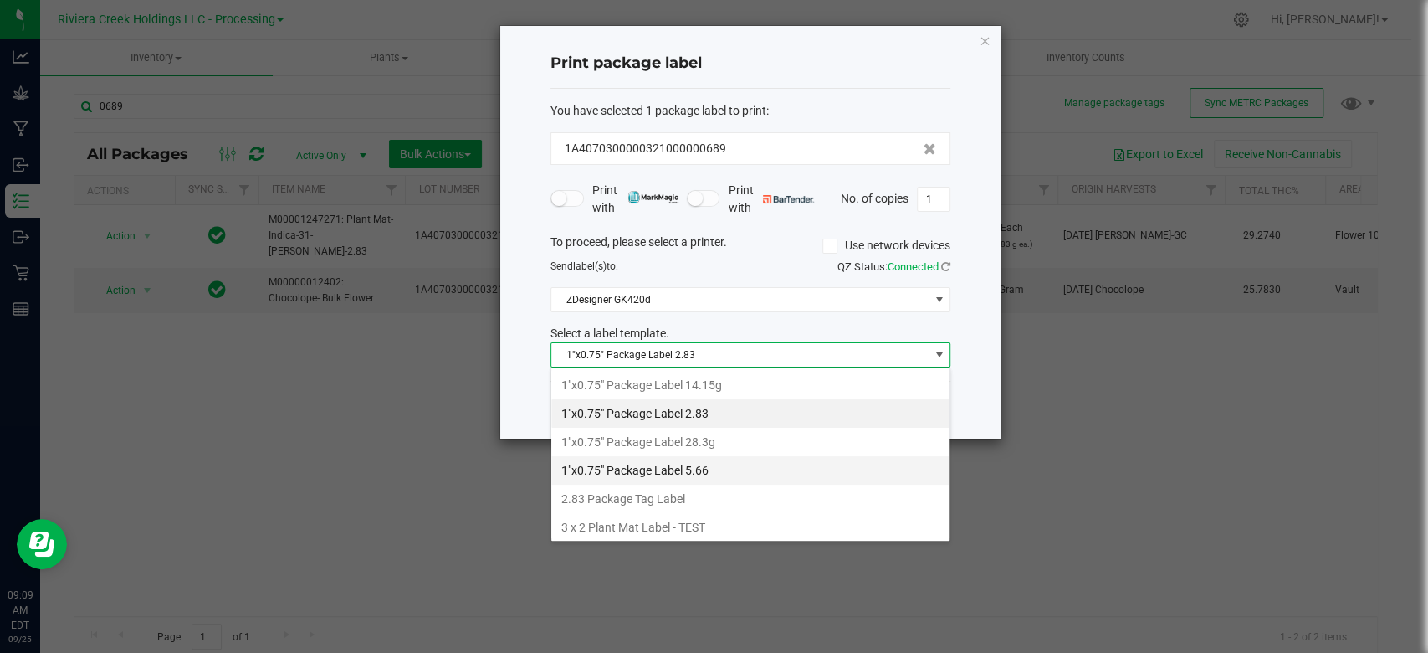
click at [744, 469] on li "1"x0.75" Package Label 5.66" at bounding box center [750, 470] width 398 height 28
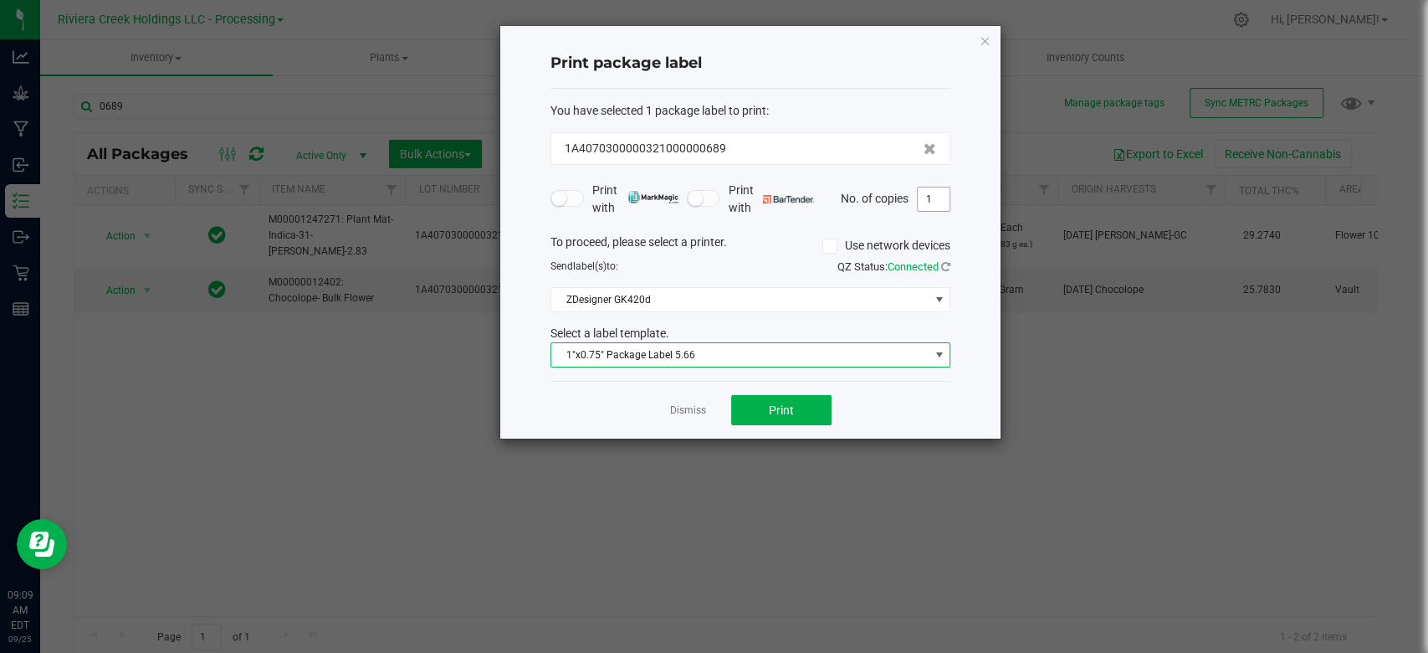
click at [937, 199] on input "1" at bounding box center [934, 198] width 32 height 23
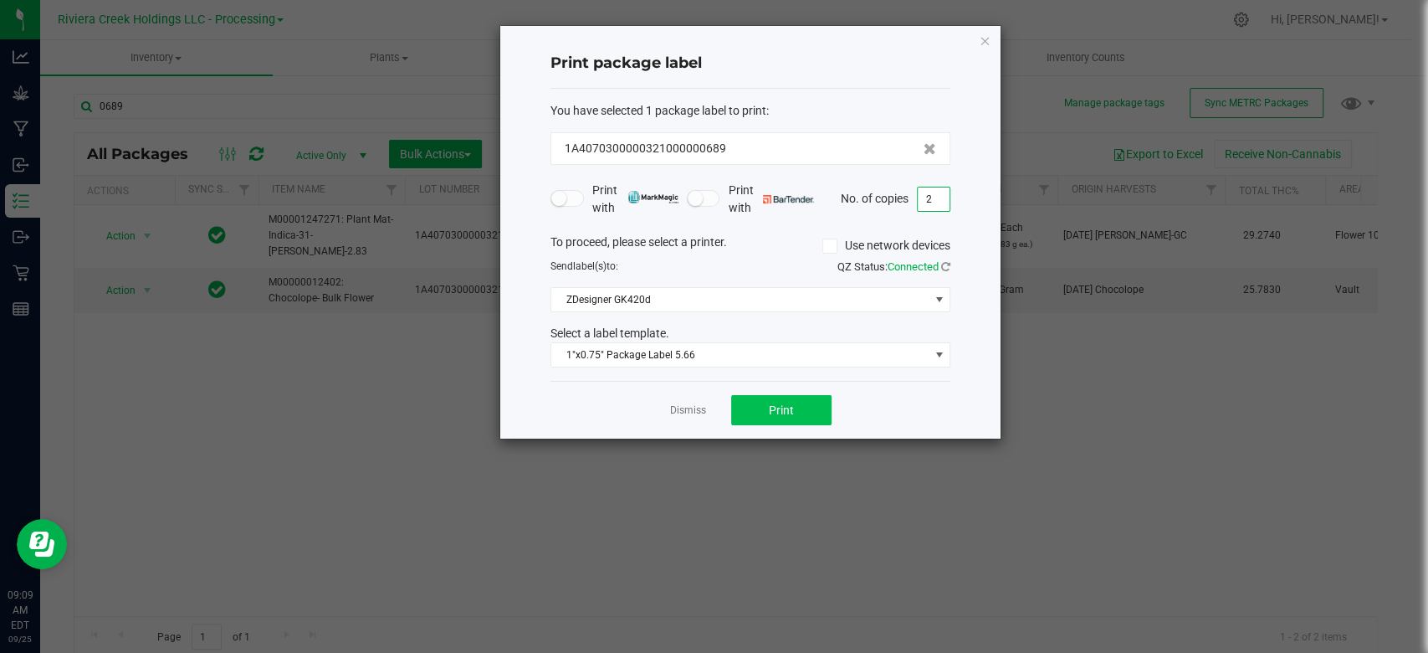
type input "2"
click at [797, 407] on button "Print" at bounding box center [781, 410] width 100 height 30
